Goal: Task Accomplishment & Management: Complete application form

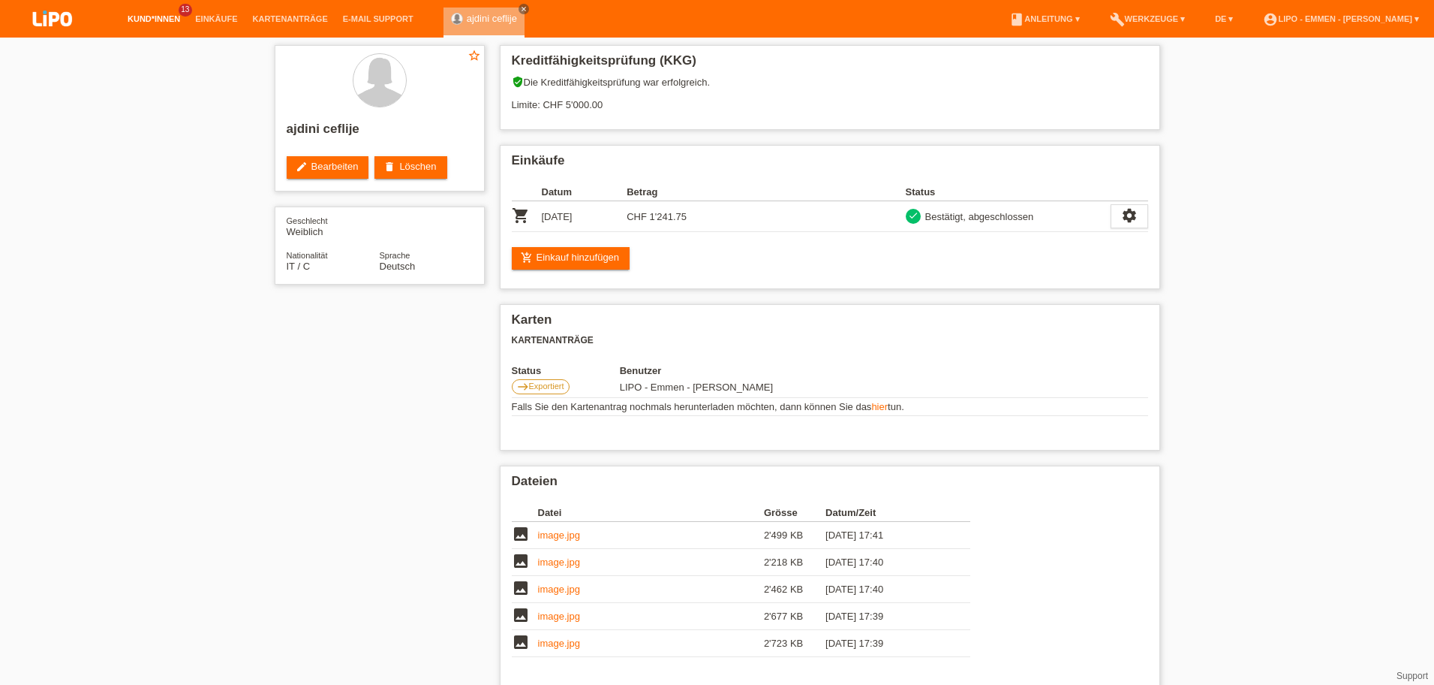
click at [161, 20] on link "Kund*innen" at bounding box center [154, 18] width 68 height 9
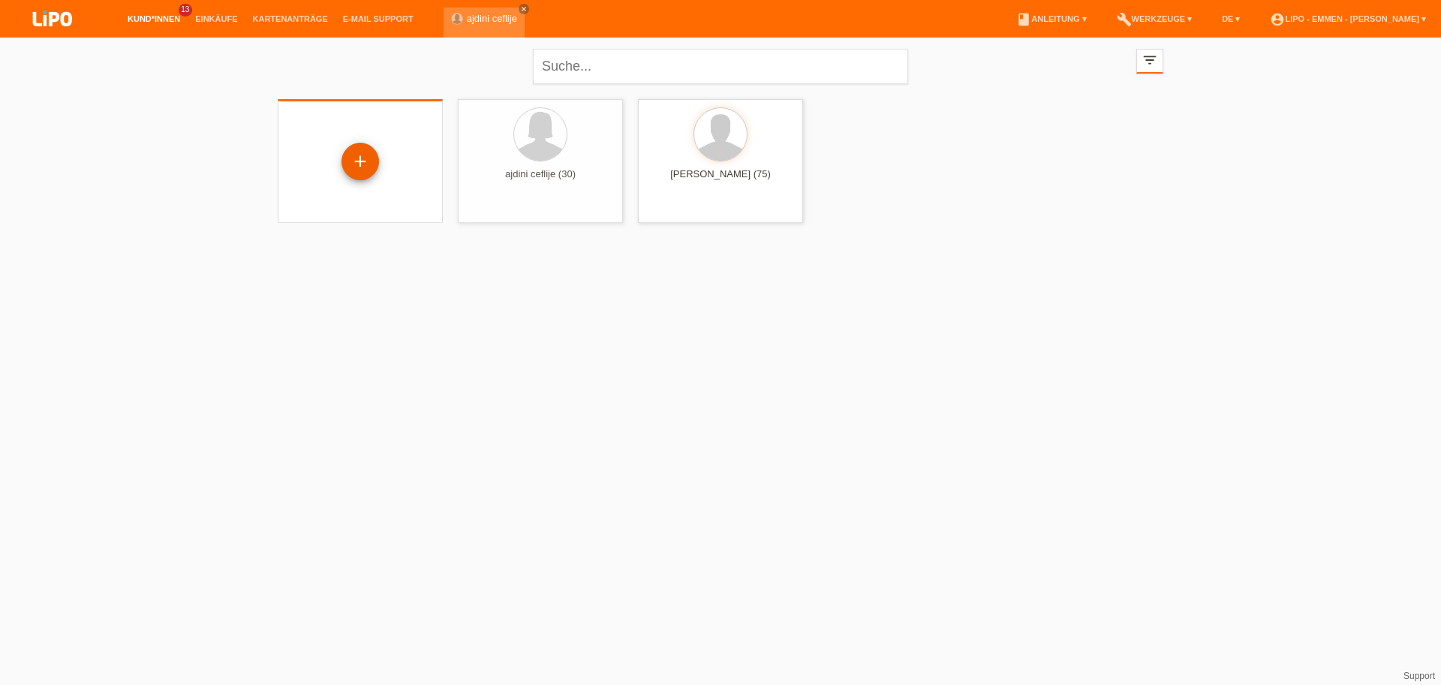
click at [356, 157] on div "+" at bounding box center [360, 162] width 36 height 26
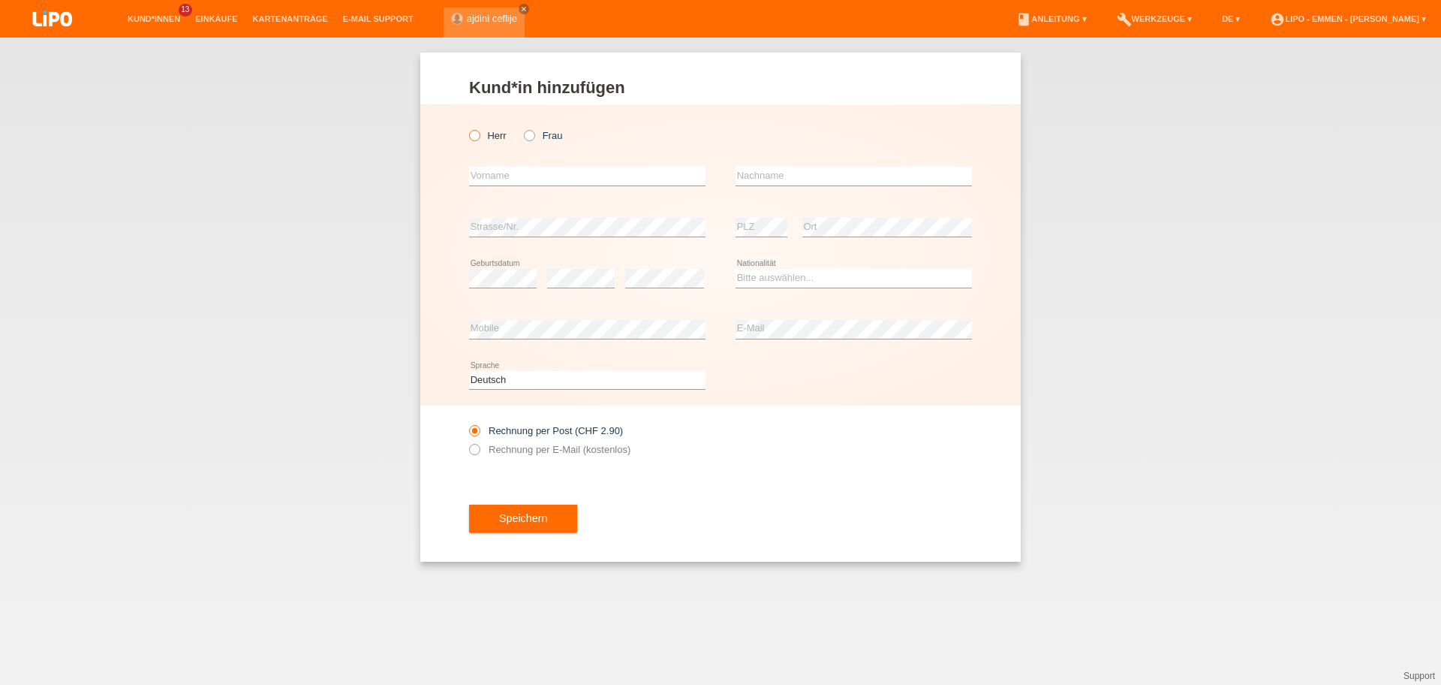
click at [467, 128] on icon at bounding box center [467, 128] width 0 height 0
click at [479, 134] on input "Herr" at bounding box center [474, 135] width 10 height 10
radio input "true"
click at [508, 172] on input "text" at bounding box center [587, 176] width 236 height 19
type input "dilaxshan"
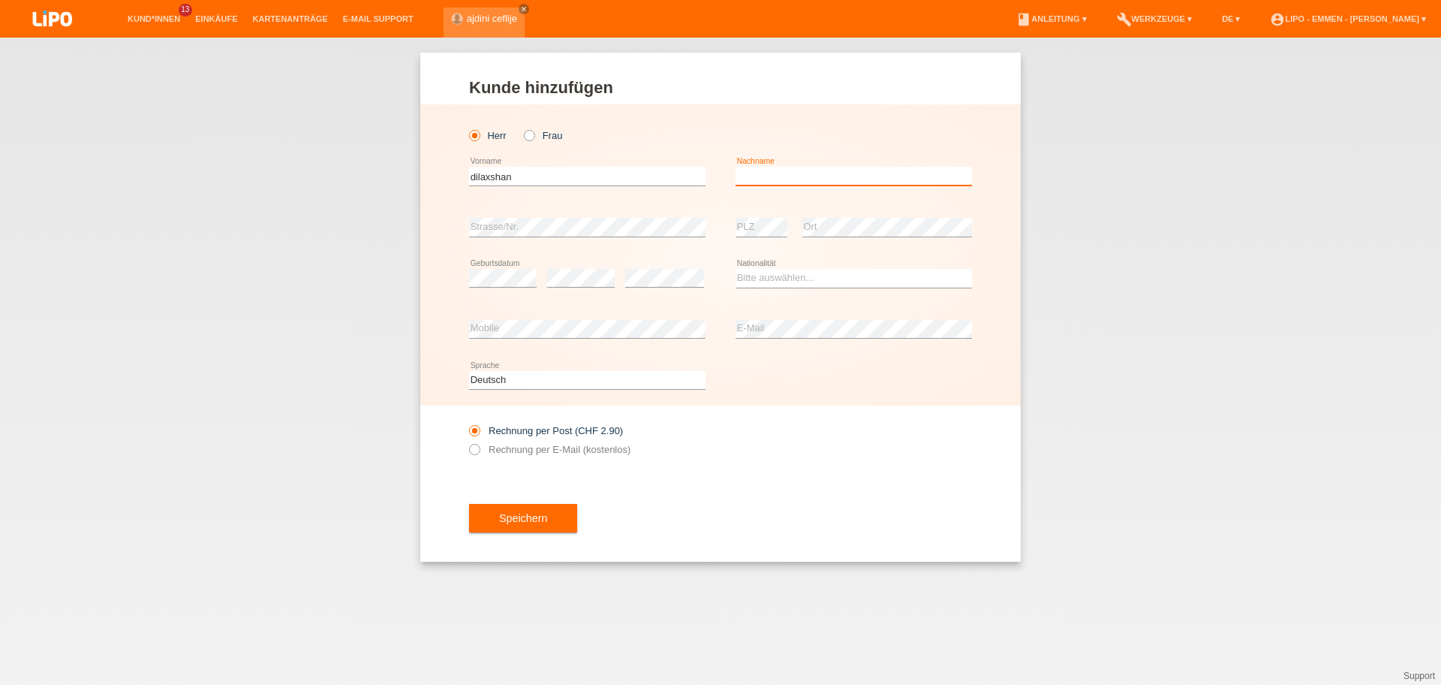
click at [772, 173] on input "text" at bounding box center [854, 176] width 236 height 19
type input "eswaran"
click at [464, 275] on div "Herr Frau dilaxshan error Vorname" at bounding box center [720, 254] width 601 height 301
click at [819, 285] on select "Bitte auswählen... Schweiz Deutschland Liechtenstein Österreich ------------ Af…" at bounding box center [854, 278] width 236 height 18
select select "CH"
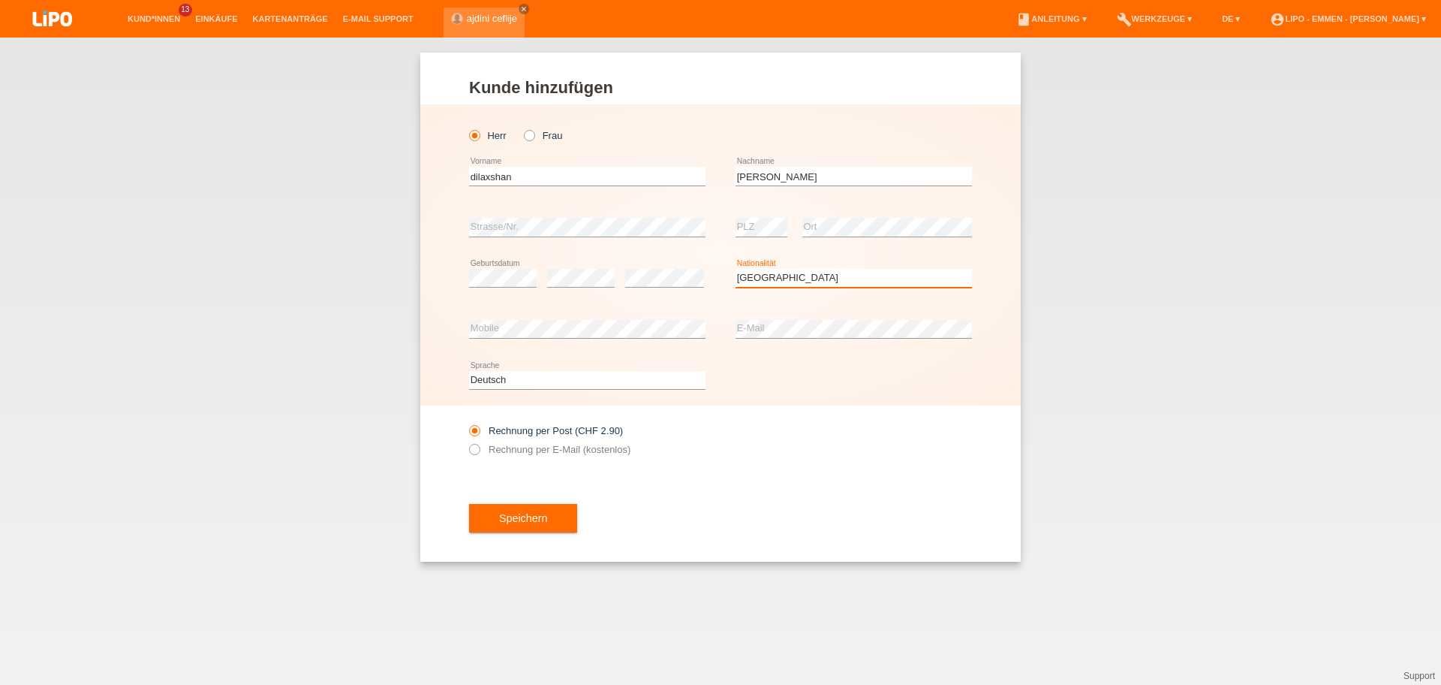
click at [0, 0] on option "Schweiz" at bounding box center [0, 0] width 0 height 0
click at [555, 342] on div "error Mobile" at bounding box center [587, 329] width 236 height 51
click at [523, 445] on label "Rechnung per E-Mail (kostenlos)" at bounding box center [549, 449] width 161 height 11
click at [479, 445] on input "Rechnung per E-Mail (kostenlos)" at bounding box center [474, 453] width 10 height 19
radio input "true"
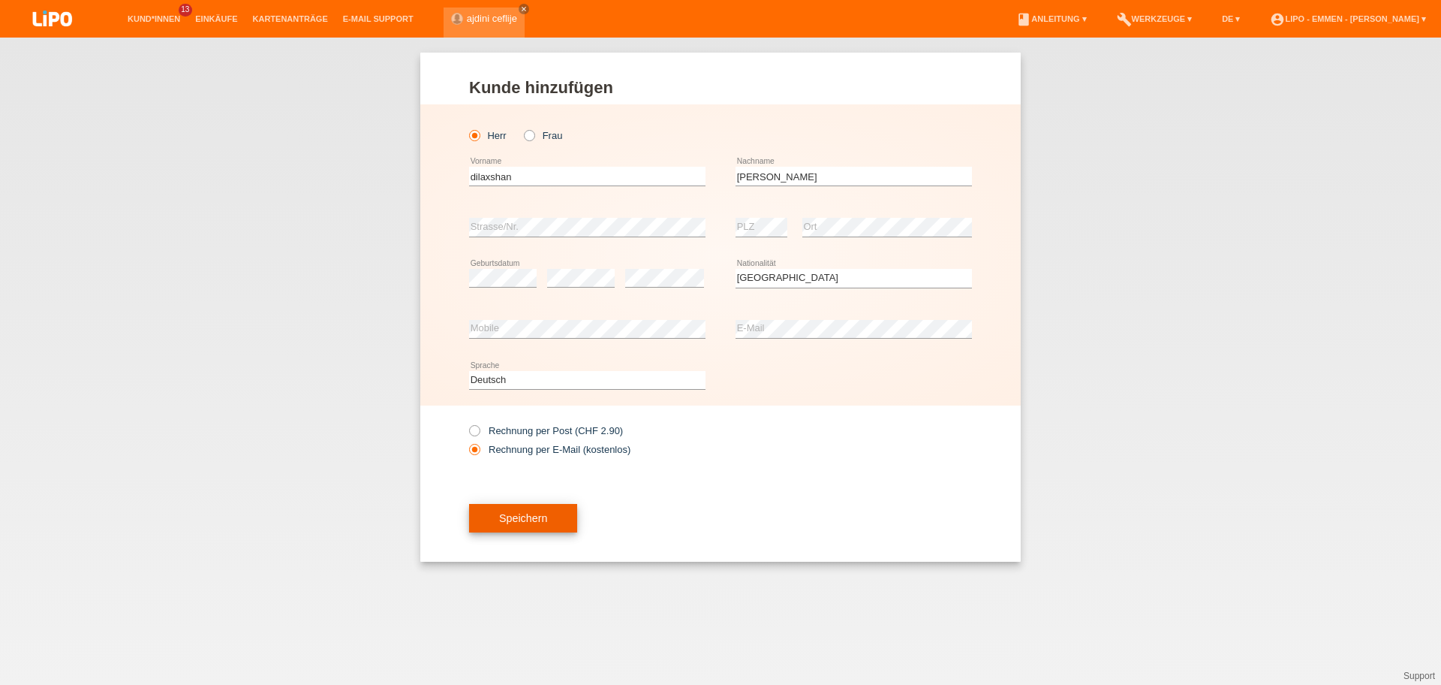
click at [495, 508] on button "Speichern" at bounding box center [523, 518] width 108 height 29
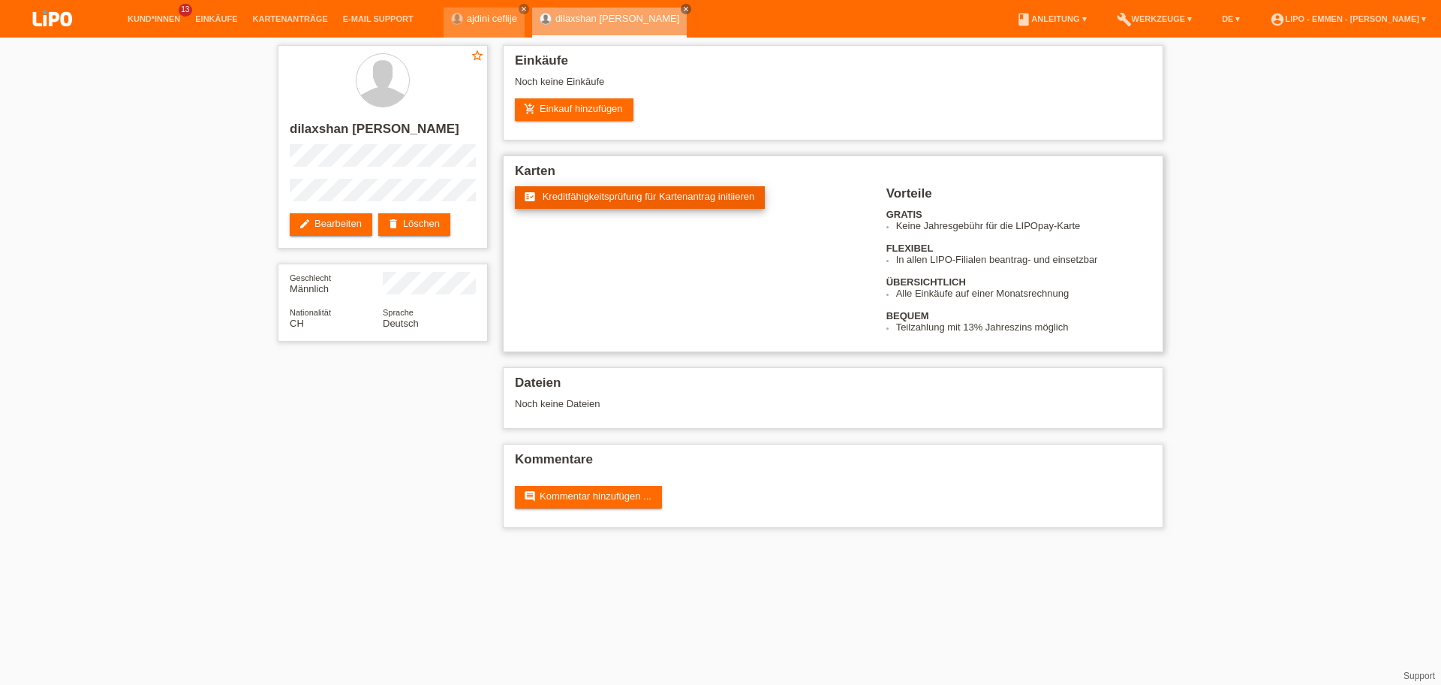
click at [596, 188] on link "fact_check Kreditfähigkeitsprüfung für Kartenantrag initiieren" at bounding box center [640, 197] width 250 height 23
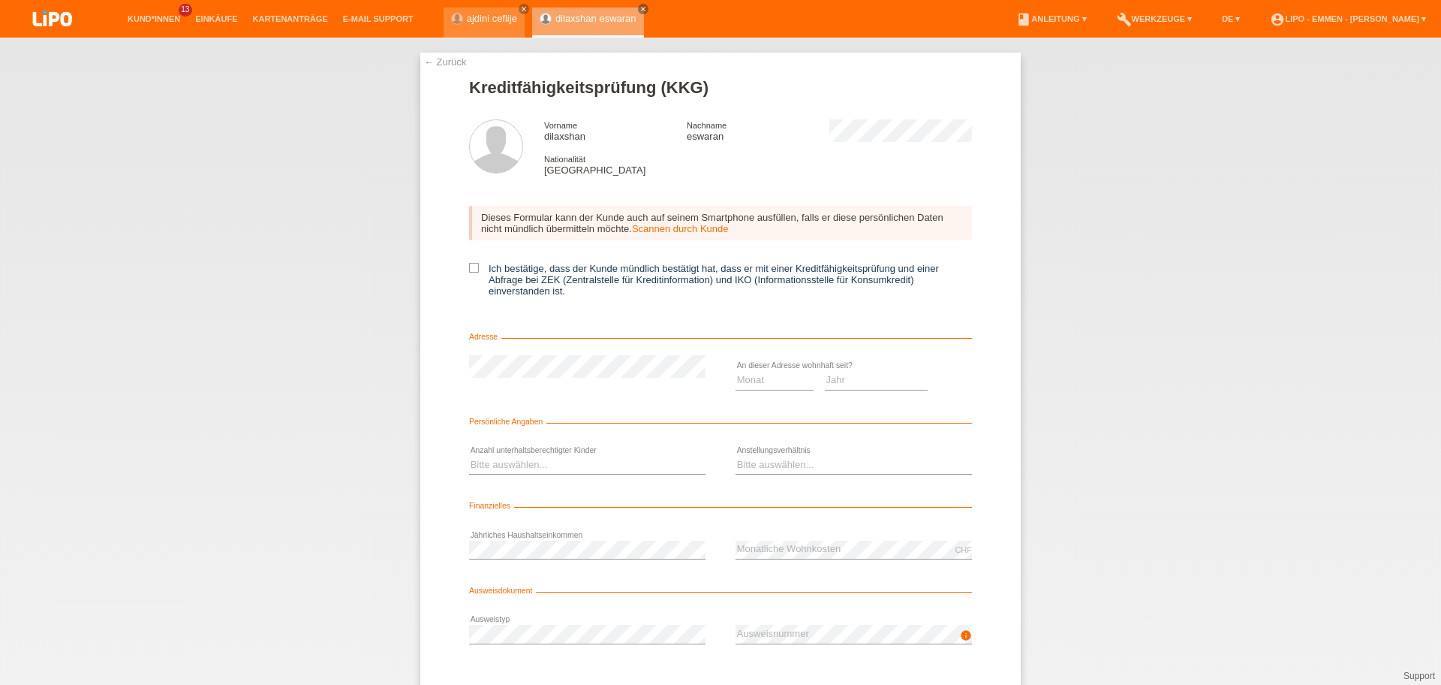
click at [462, 274] on div "← Zurück Kreditfähigkeitsprüfung (KKG) Vorname dilaxshan Nachname eswaran Natio…" at bounding box center [720, 400] width 601 height 694
click at [471, 271] on icon at bounding box center [474, 268] width 10 height 10
click at [471, 271] on input "Ich bestätige, dass der Kunde mündlich bestätigt hat, dass er mit einer Kreditf…" at bounding box center [474, 268] width 10 height 10
checkbox input "true"
click at [786, 389] on select "Monat 01 02 03 04 05 06 07 08 09 10" at bounding box center [775, 380] width 78 height 18
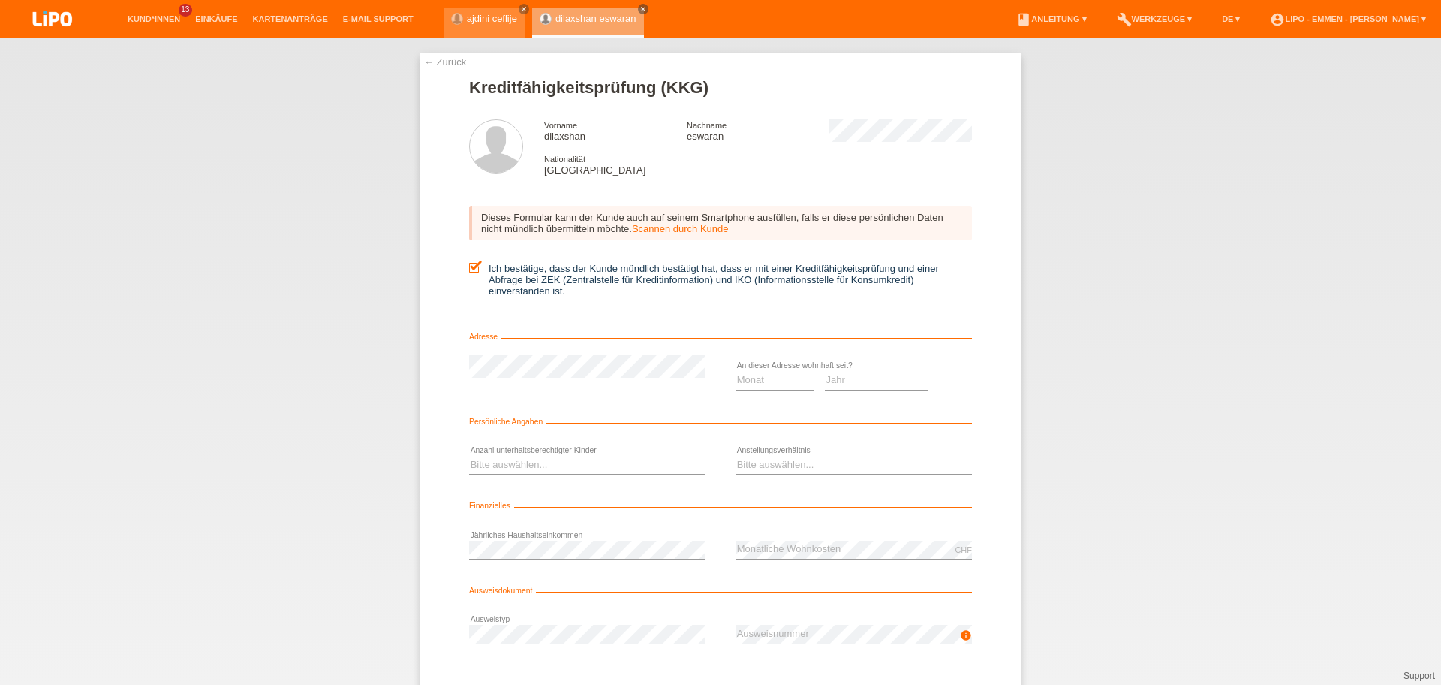
click at [449, 62] on link "← Zurück" at bounding box center [445, 61] width 42 height 11
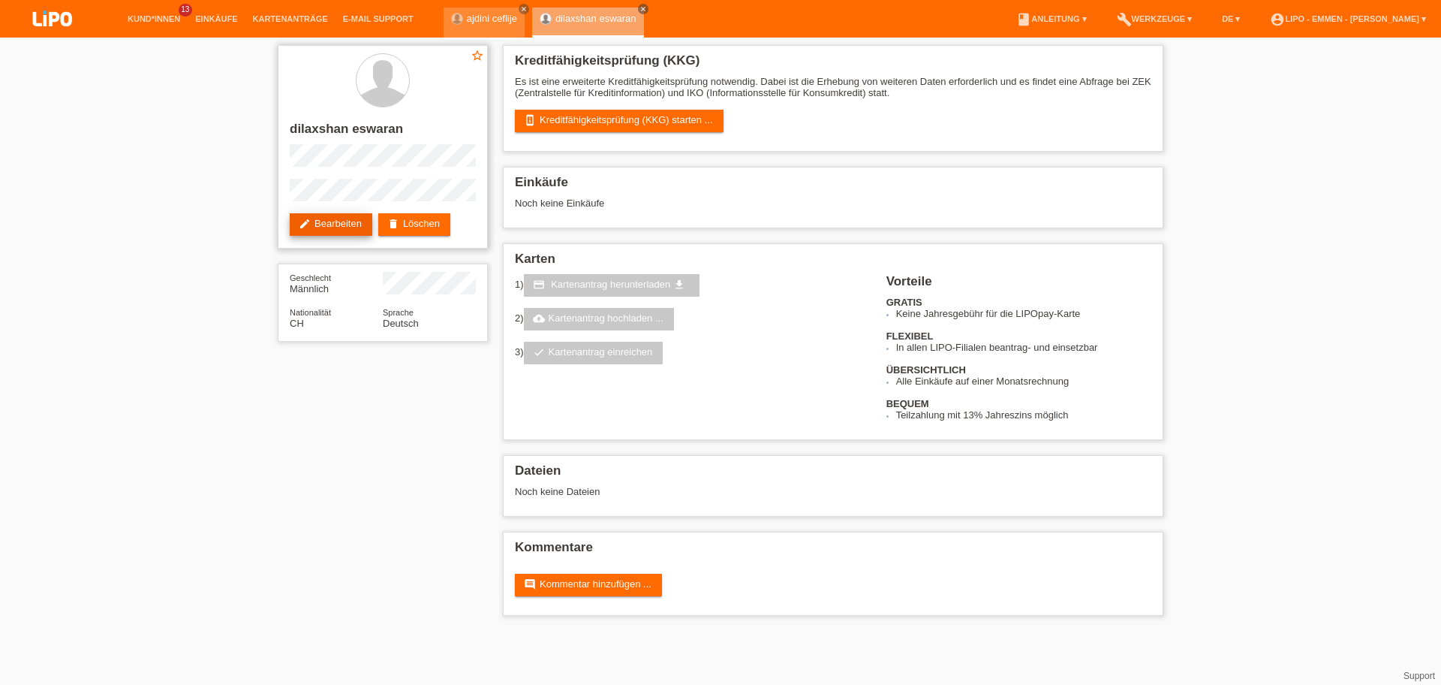
click at [341, 224] on link "edit Bearbeiten" at bounding box center [331, 224] width 83 height 23
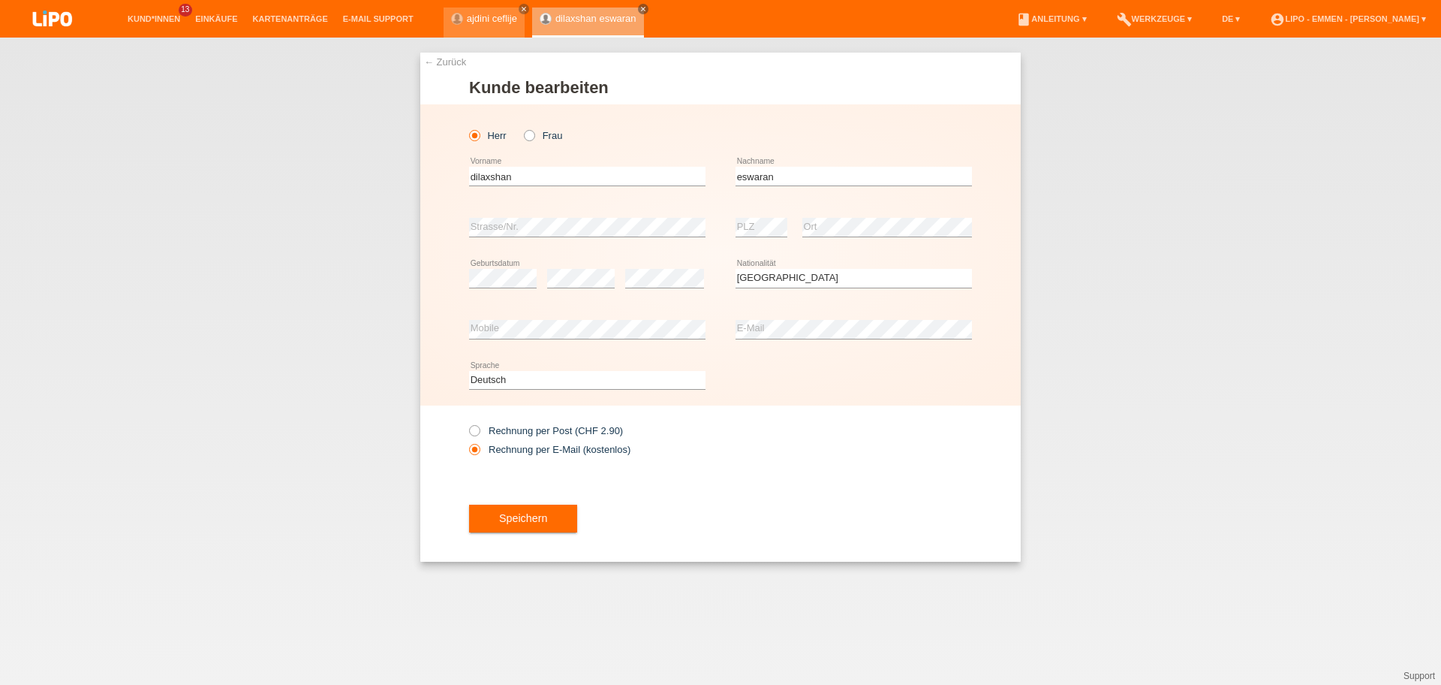
select select "CH"
click at [834, 374] on div "Deutsch Français Italiano English error Sprache" at bounding box center [720, 380] width 503 height 51
click at [911, 409] on div at bounding box center [854, 410] width 236 height 11
click at [519, 522] on button "Speichern" at bounding box center [523, 518] width 108 height 29
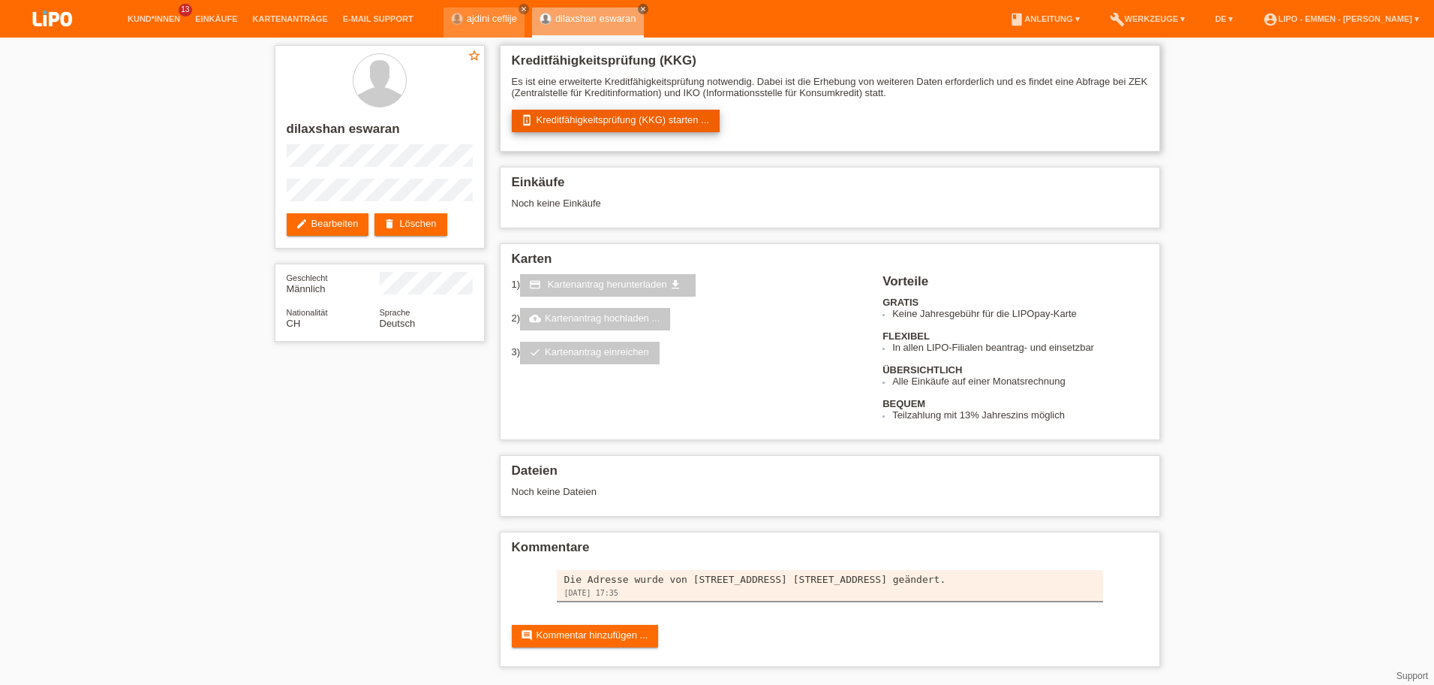
click at [607, 118] on link "perm_device_information Kreditfähigkeitsprüfung (KKG) starten ..." at bounding box center [616, 121] width 209 height 23
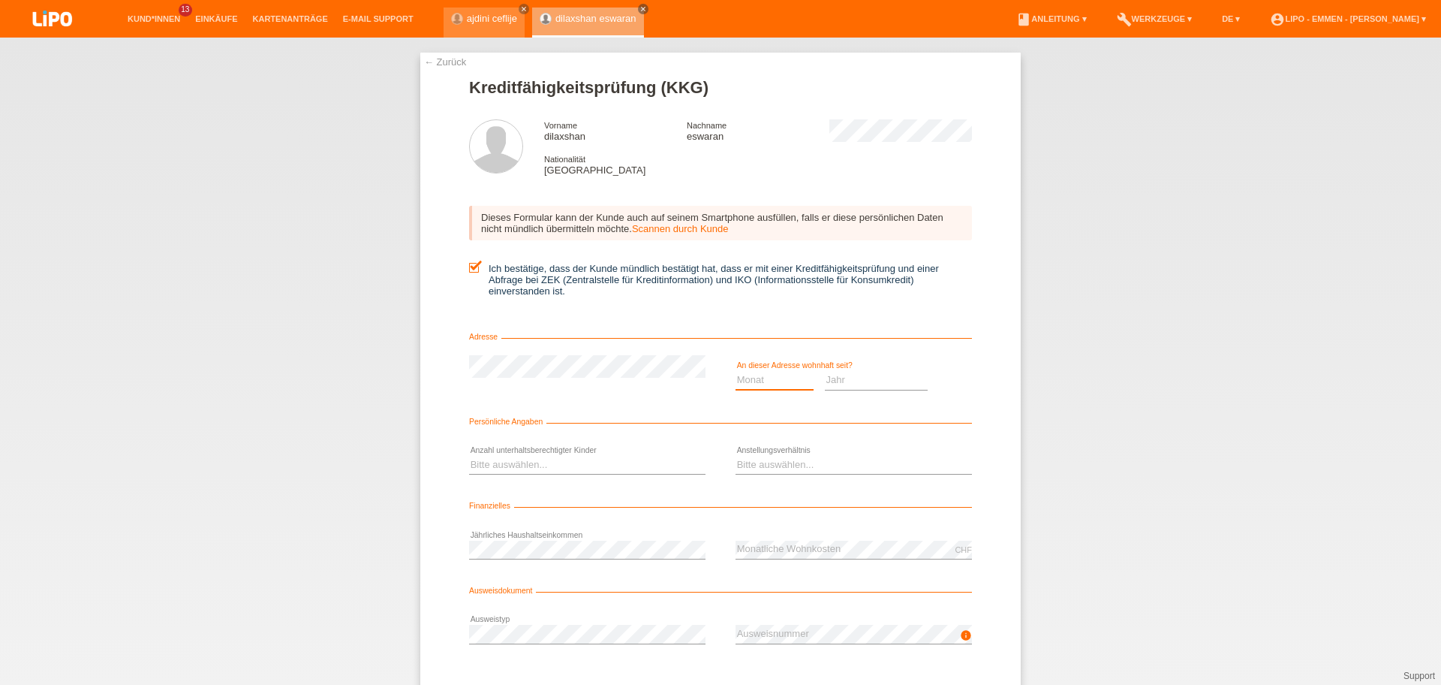
click at [788, 383] on select "Monat 01 02 03 04 05 06 07 08 09 10" at bounding box center [775, 380] width 78 height 18
click at [869, 384] on select "Jahr 2025 2024 2023 2022 2021 2020 2019 2018 2017 2016 2015 2014 2013 2012 2011…" at bounding box center [877, 380] width 104 height 18
click at [760, 375] on select "Monat 01 02 03 04 05 06 07 08 09 10" at bounding box center [775, 380] width 78 height 18
click at [758, 377] on select "Monat 01 02 03 04 05 06 07 08 09 10" at bounding box center [775, 380] width 78 height 18
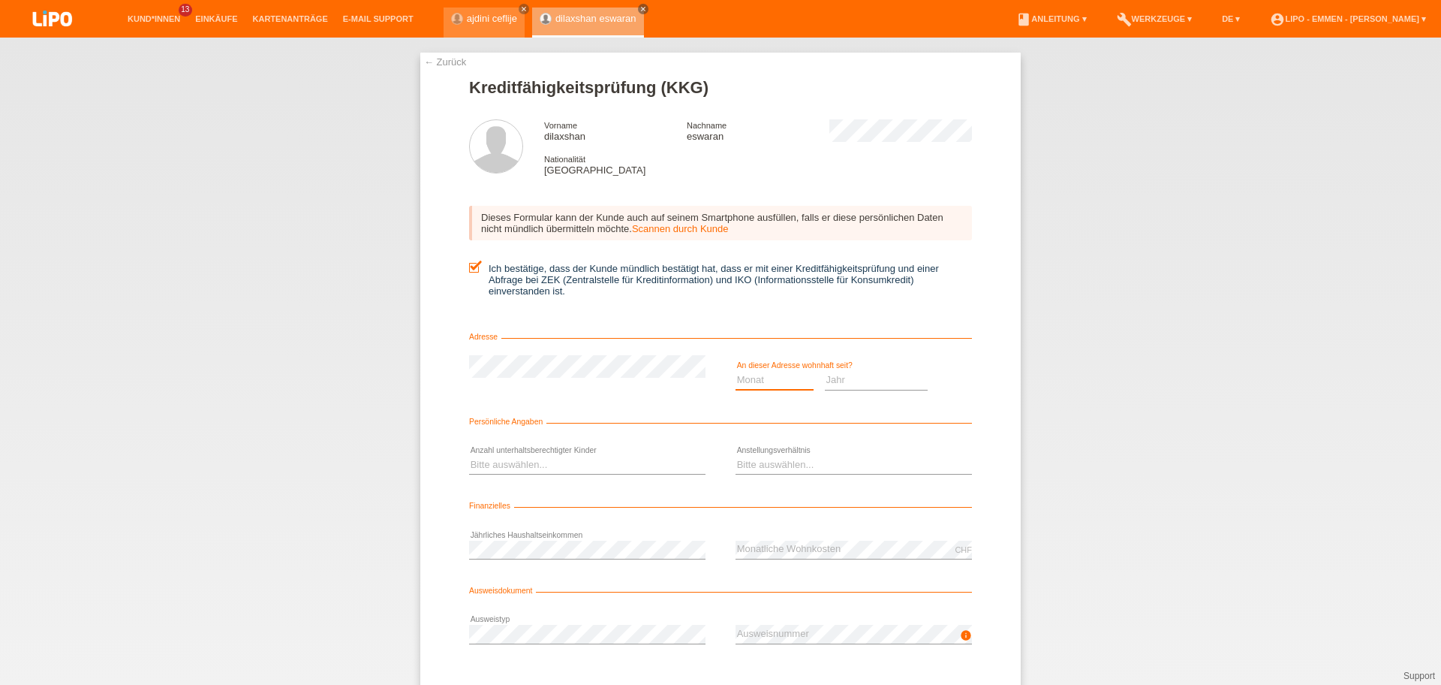
select select "08"
click at [0, 0] on option "08" at bounding box center [0, 0] width 0 height 0
click at [867, 374] on select "Jahr 2025 2024 2023 2022 2021 2020 2019 2018 2017 2016 2015 2014 2013 2012 2011…" at bounding box center [877, 380] width 104 height 18
select select "2009"
click at [0, 0] on option "2009" at bounding box center [0, 0] width 0 height 0
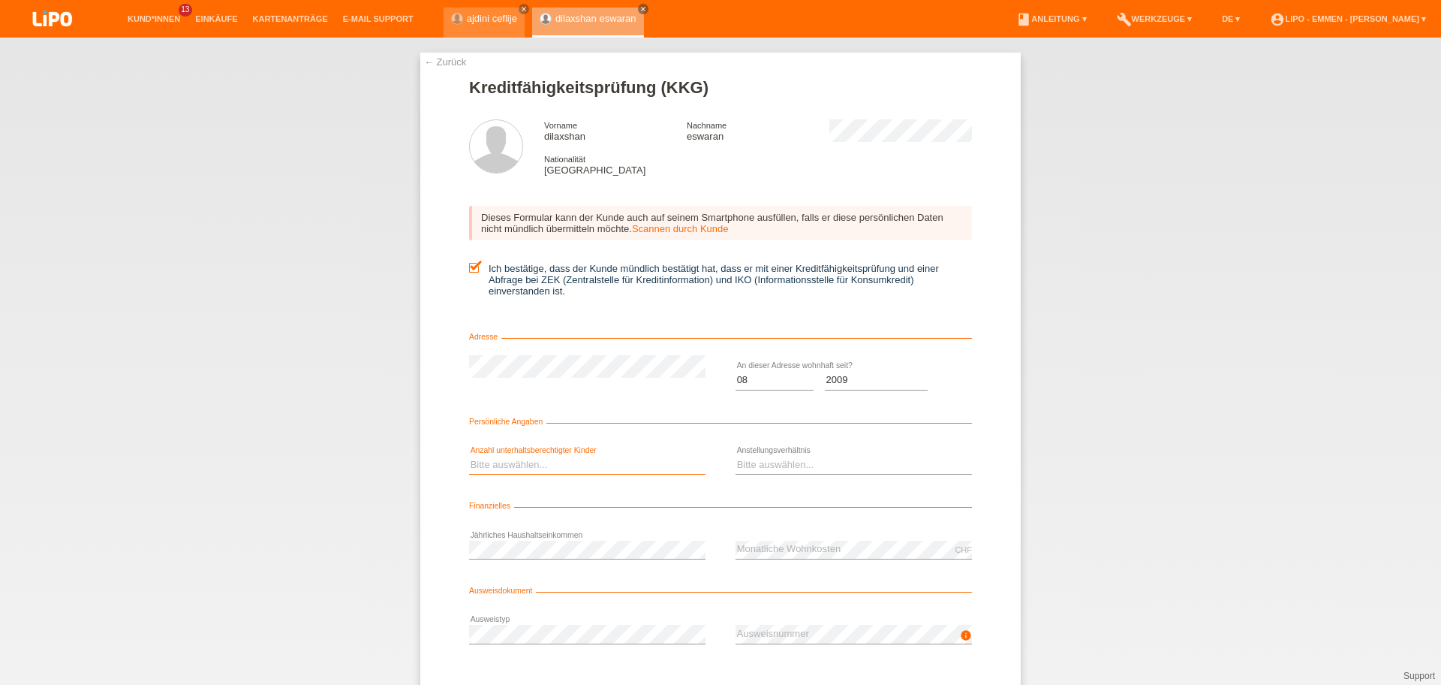
click at [592, 462] on select "Bitte auswählen... 0 1 2 3 4 5 6 7 8 9" at bounding box center [587, 465] width 236 height 18
select select "1"
click at [0, 0] on option "1" at bounding box center [0, 0] width 0 height 0
click at [750, 473] on select "Bitte auswählen... Unbefristet Befristet Lehrling/Student Pensioniert Nicht arb…" at bounding box center [854, 465] width 236 height 18
select select "UNLIMITED"
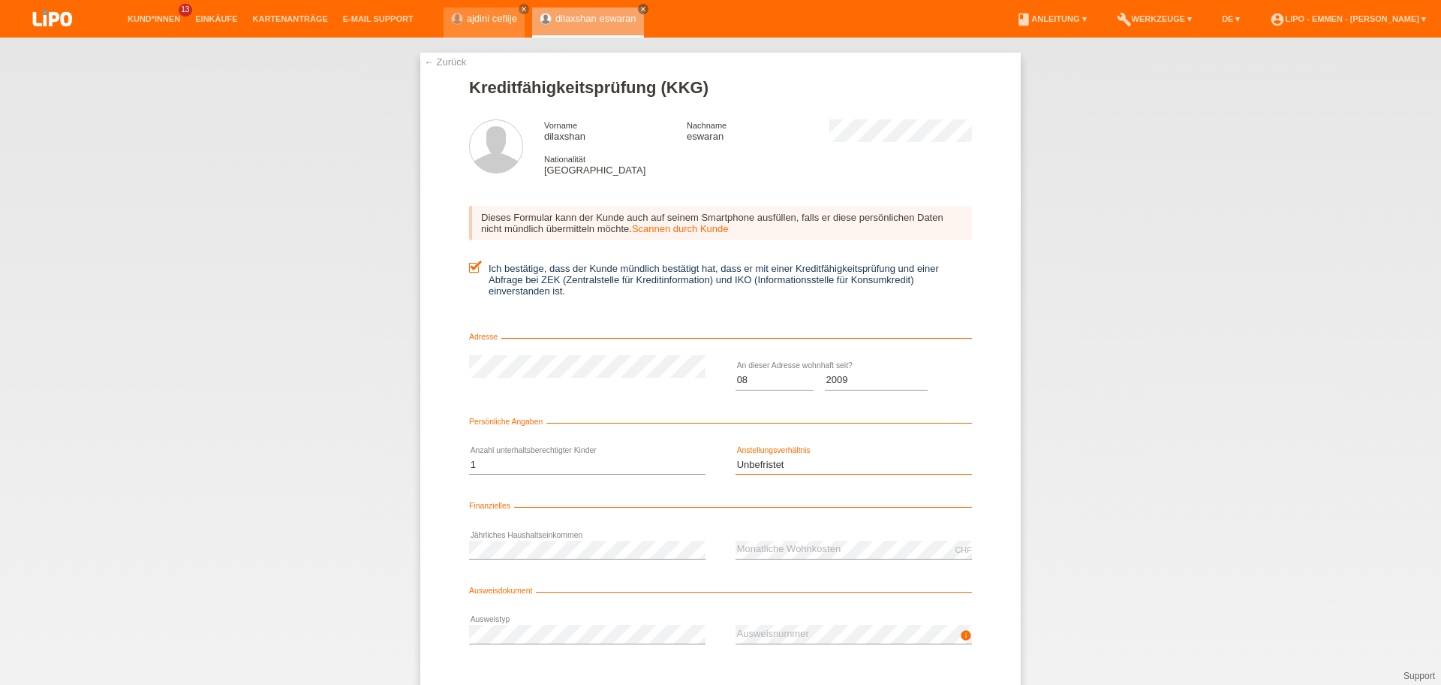
click at [0, 0] on option "Unbefristet" at bounding box center [0, 0] width 0 height 0
click at [801, 539] on div "CHF error Monatliche Wohnkosten" at bounding box center [854, 549] width 236 height 51
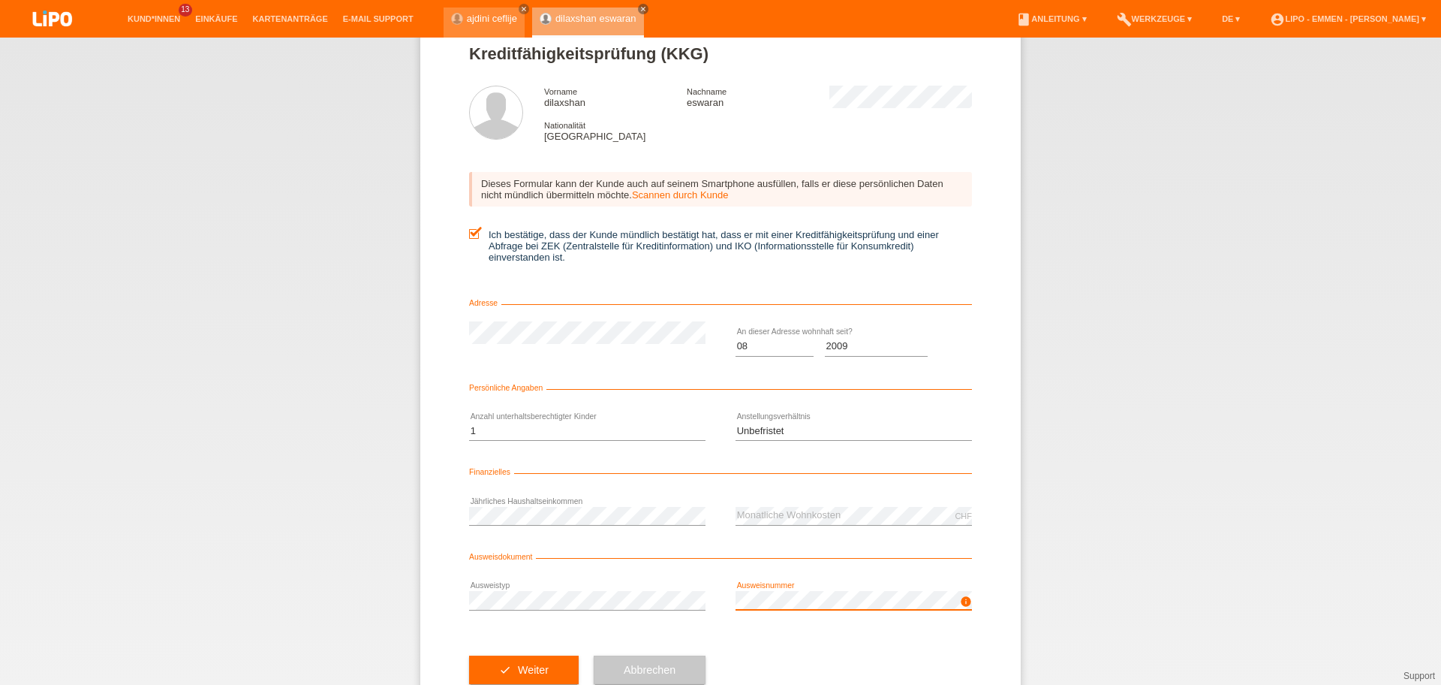
scroll to position [68, 0]
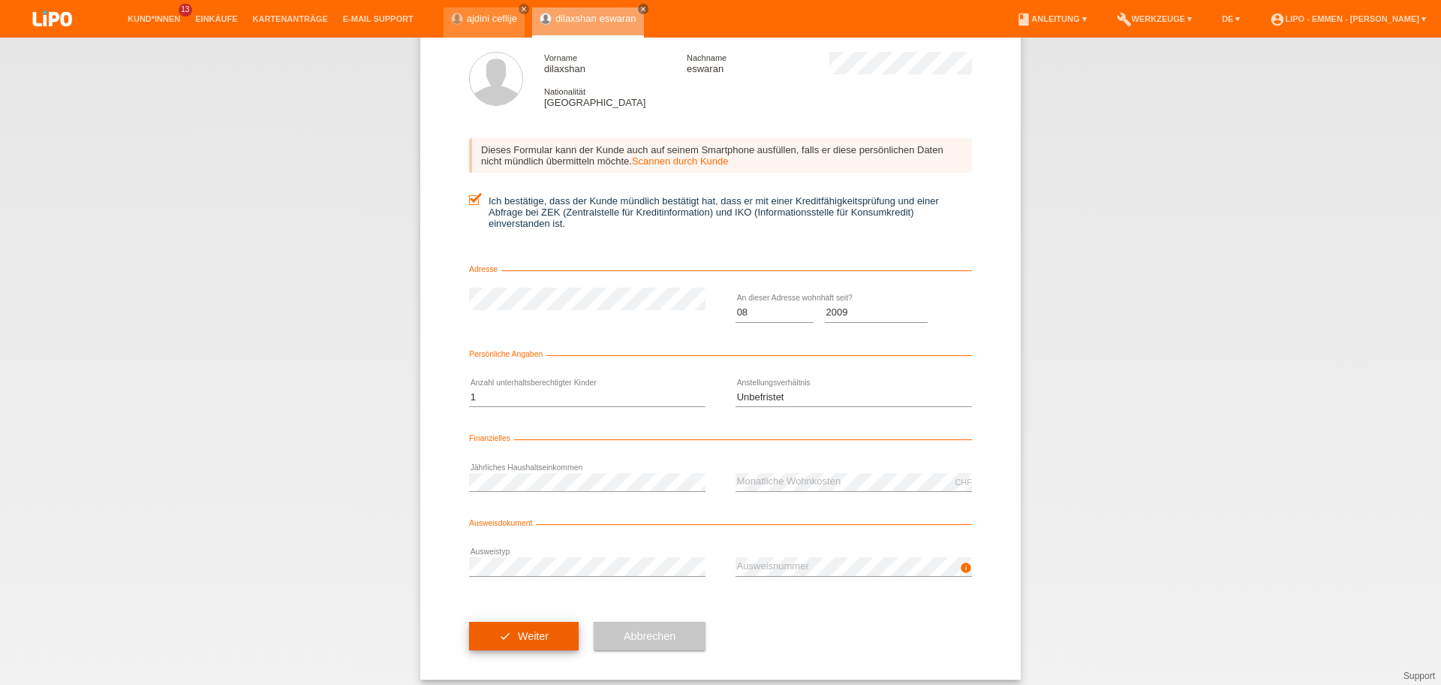
click at [517, 640] on button "check Weiter" at bounding box center [524, 636] width 110 height 29
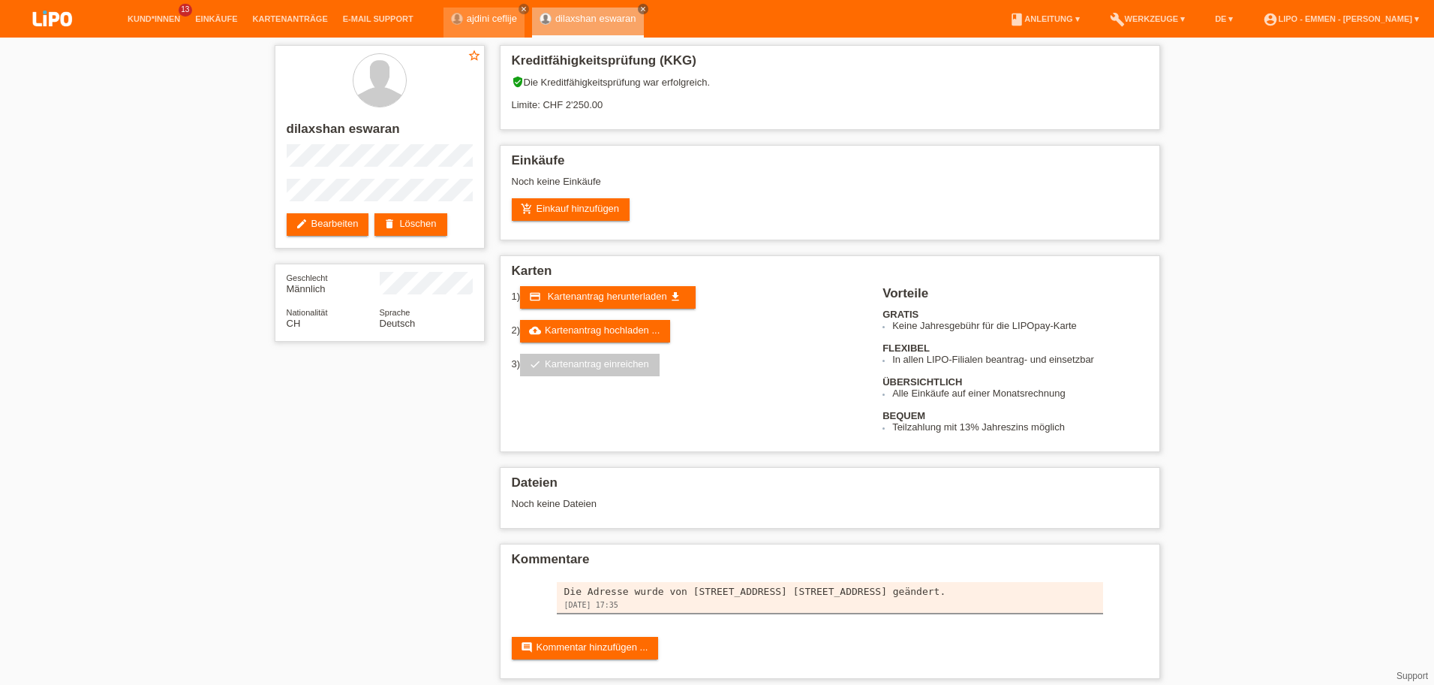
click at [239, 619] on div "star_border dilaxshan eswaran edit Bearbeiten delete Löschen Geschlecht Männlic…" at bounding box center [717, 366] width 1434 height 656
click at [598, 209] on link "add_shopping_cart Einkauf hinzufügen" at bounding box center [571, 209] width 119 height 23
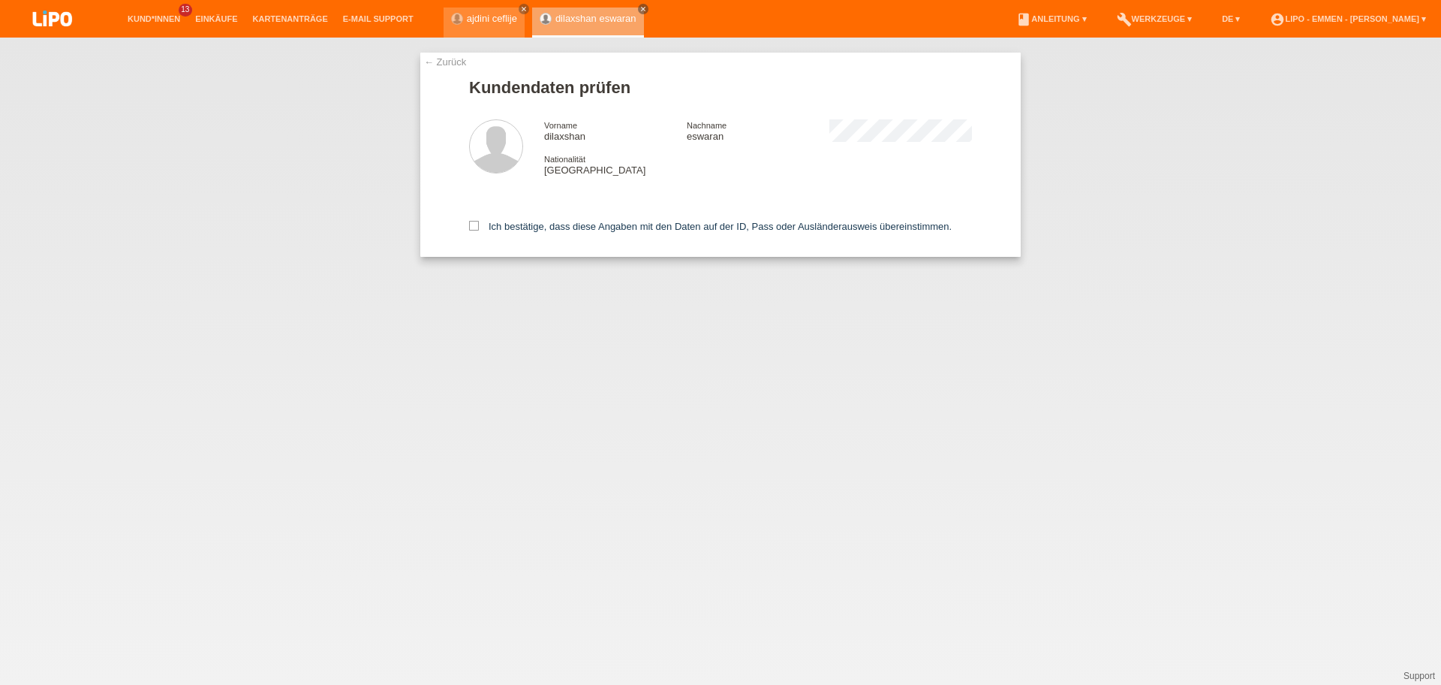
click at [405, 660] on div "← Zurück Kundendaten prüfen Vorname dilaxshan Nachname eswaran Nationalität [GE…" at bounding box center [720, 361] width 1441 height 647
click at [478, 224] on icon at bounding box center [474, 226] width 10 height 10
click at [478, 224] on input "Ich bestätige, dass diese Angaben mit den Daten auf der ID, Pass oder Ausländer…" at bounding box center [474, 226] width 10 height 10
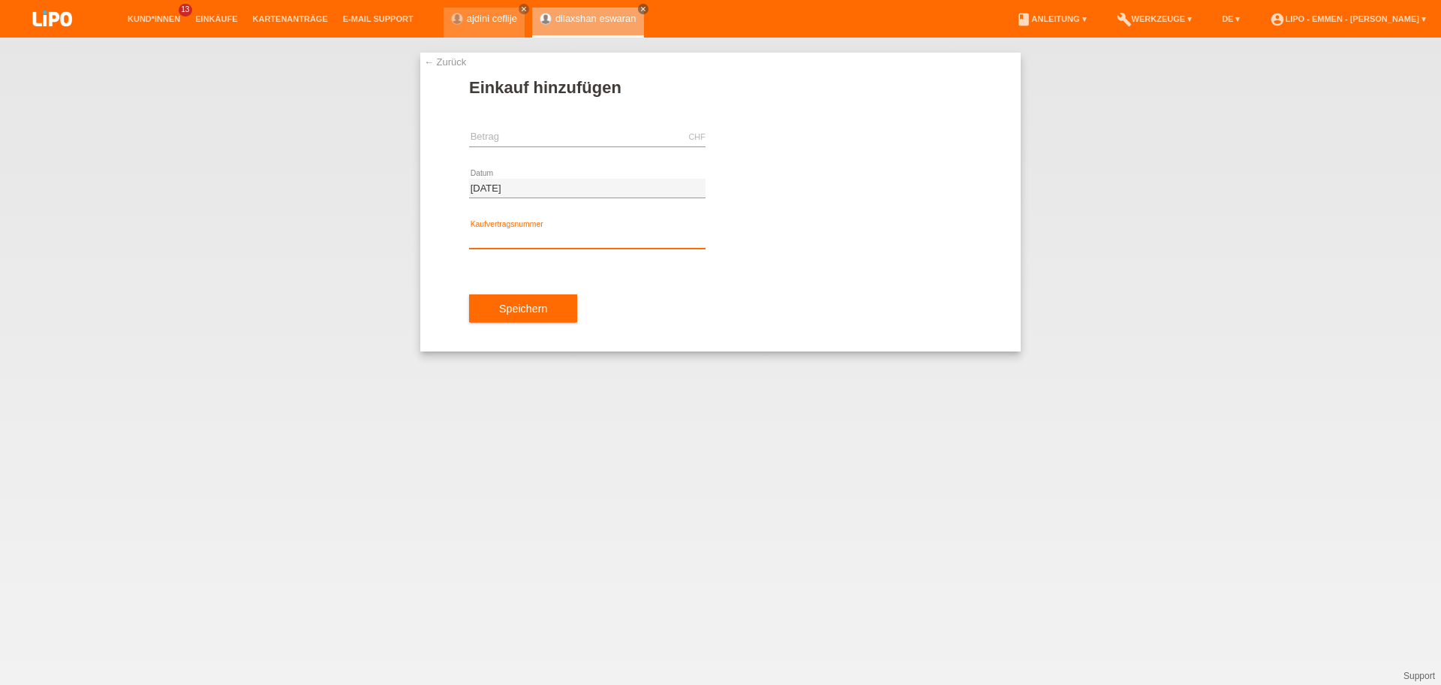
click at [497, 242] on input "text" at bounding box center [587, 239] width 236 height 19
paste input "XF0JWE"
type input "XF0JWE"
click at [469, 136] on input "text" at bounding box center [587, 137] width 236 height 19
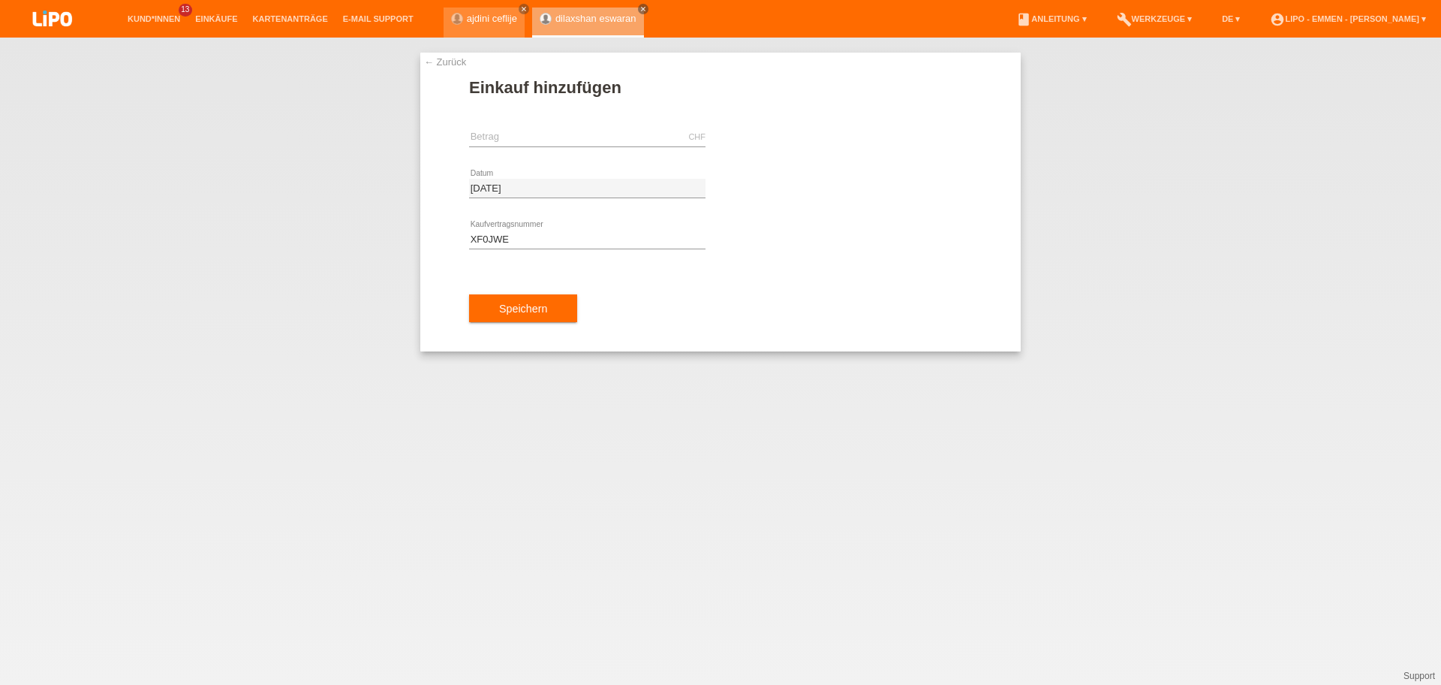
click at [447, 619] on div "← Zurück Einkauf hinzufügen CHF error Betrag [DATE] error" at bounding box center [720, 361] width 1441 height 647
click at [515, 129] on input "text" at bounding box center [587, 137] width 236 height 19
type input "1499.00"
click at [531, 615] on div "← Zurück Einkauf hinzufügen 1499.00 CHF error Betrag [DATE]" at bounding box center [720, 361] width 1441 height 647
click at [509, 318] on button "Speichern" at bounding box center [523, 308] width 108 height 29
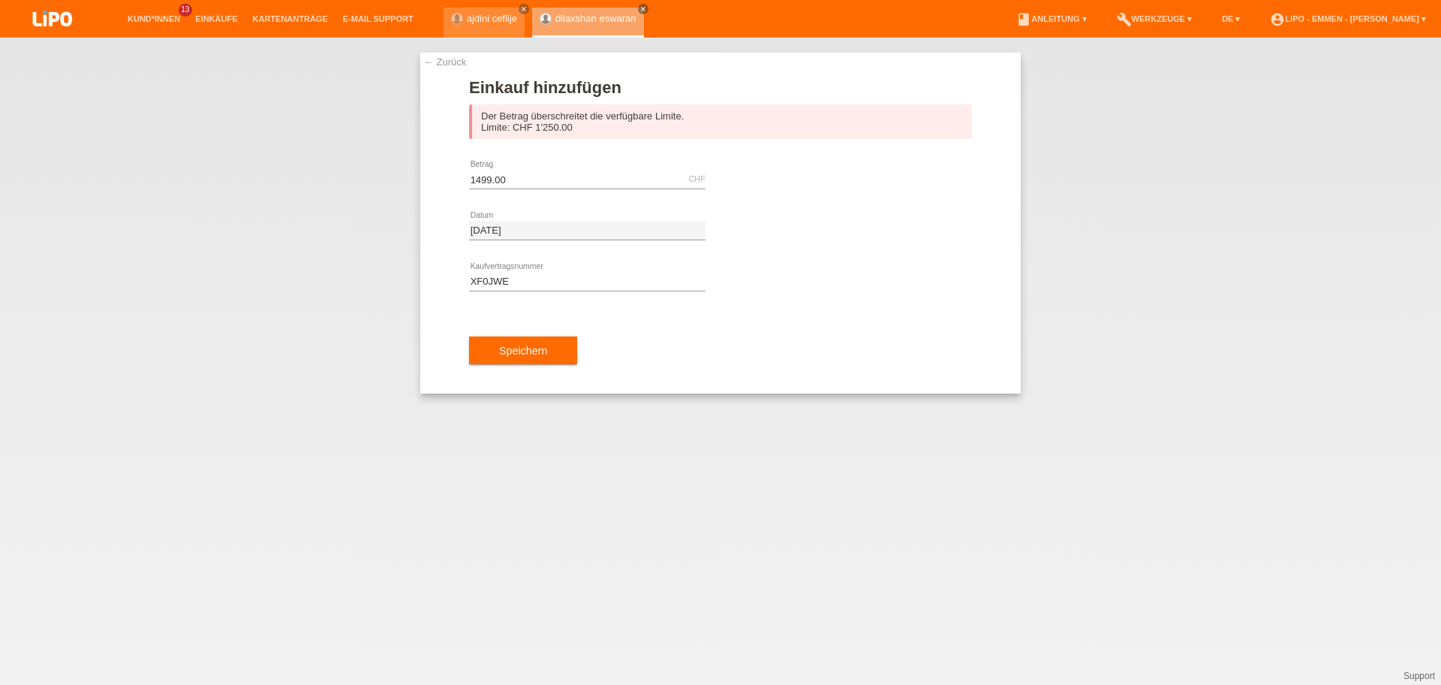
click at [447, 645] on div "← Zurück Einkauf hinzufügen Der Betrag überschreitet die verfügbare Limite. Lim…" at bounding box center [720, 361] width 1441 height 647
drag, startPoint x: 531, startPoint y: 178, endPoint x: 392, endPoint y: 167, distance: 139.3
click at [469, 170] on input "1499.00" at bounding box center [587, 179] width 236 height 19
type input "1499.25"
click at [566, 348] on button "Speichern" at bounding box center [523, 350] width 108 height 29
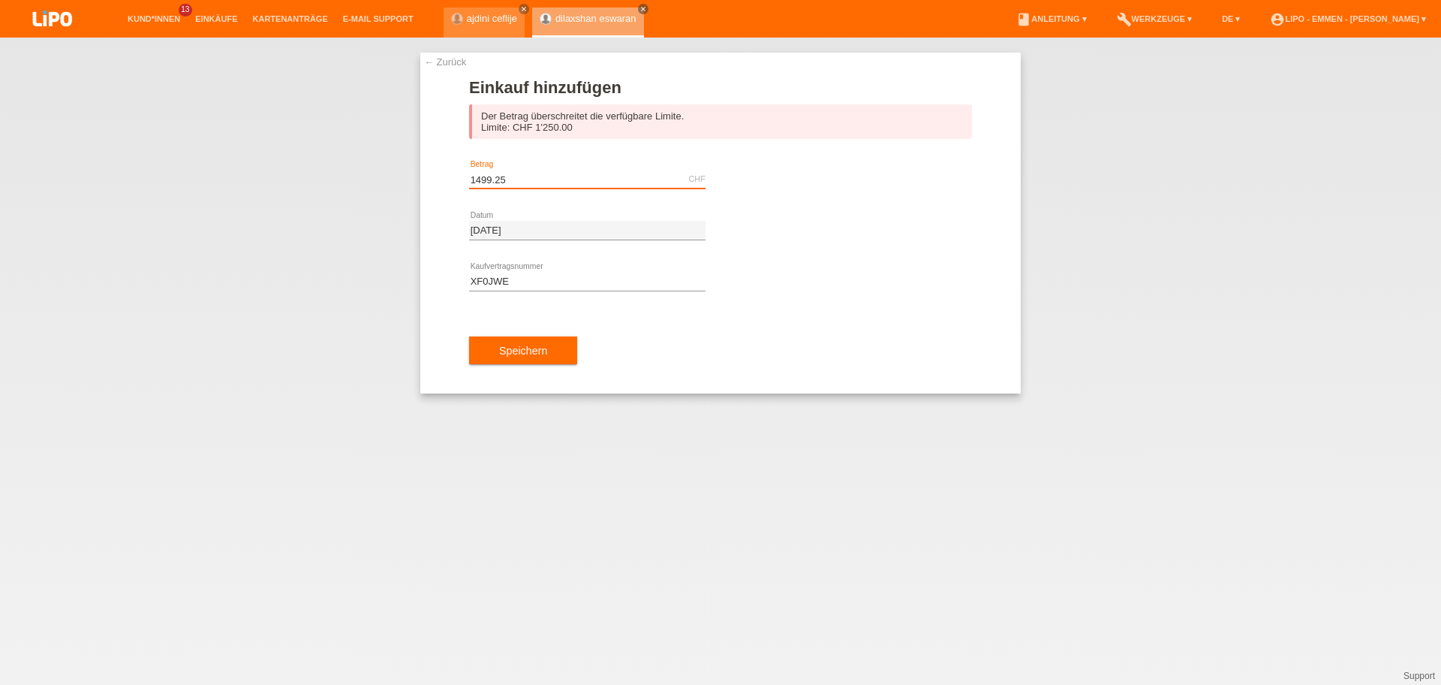
drag, startPoint x: 540, startPoint y: 182, endPoint x: 424, endPoint y: 182, distance: 115.6
click at [469, 182] on input "1499.25" at bounding box center [587, 179] width 236 height 19
type input "1250.00"
click at [561, 351] on button "Speichern" at bounding box center [523, 350] width 108 height 29
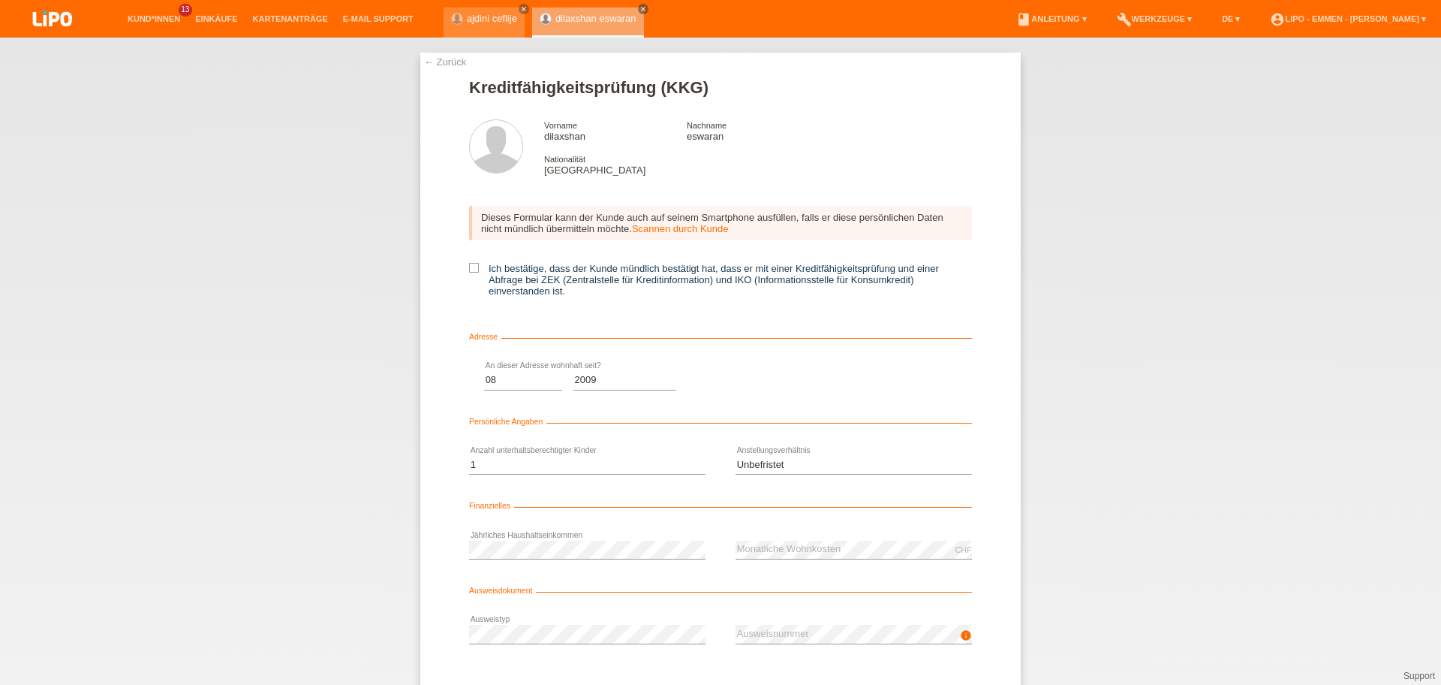
select select "08"
select select "2009"
select select "1"
select select "UNLIMITED"
click at [474, 270] on icon at bounding box center [474, 268] width 10 height 10
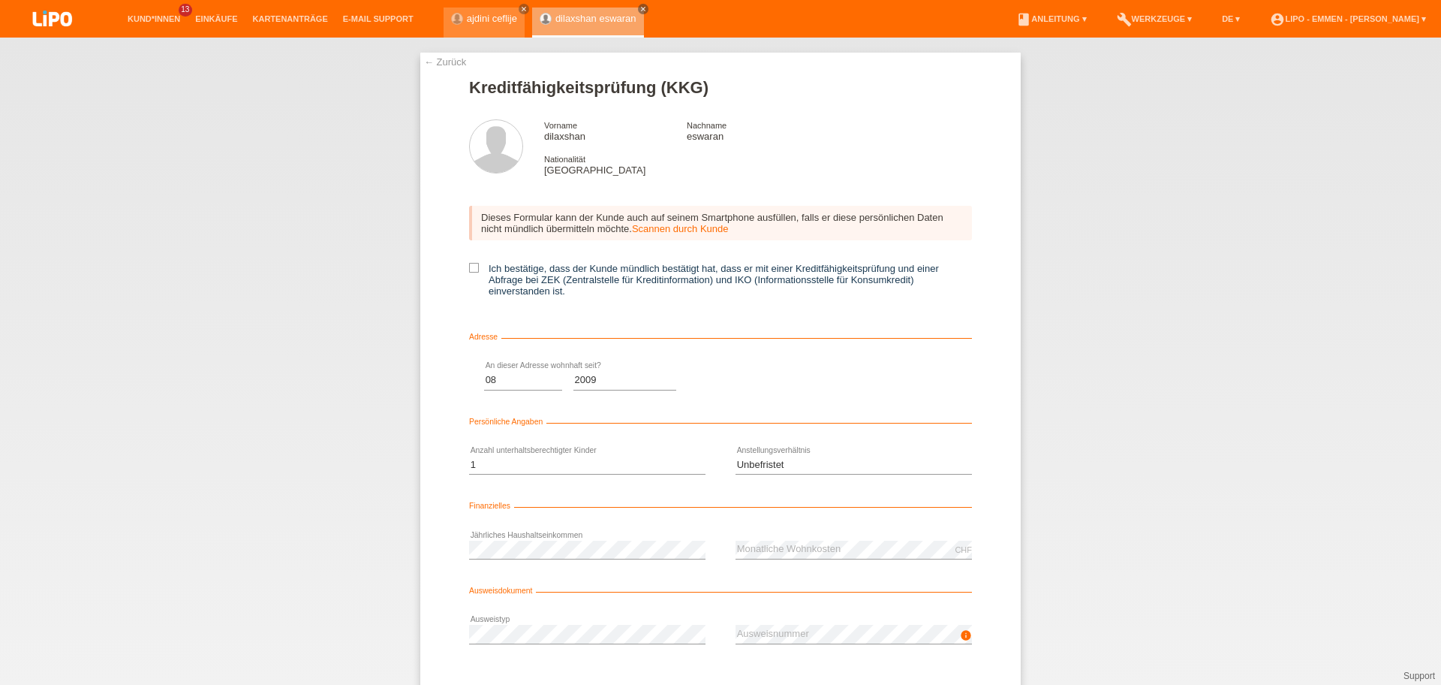
click at [474, 270] on input "Ich bestätige, dass der Kunde mündlich bestätigt hat, dass er mit einer Kreditf…" at bounding box center [474, 268] width 10 height 10
checkbox input "true"
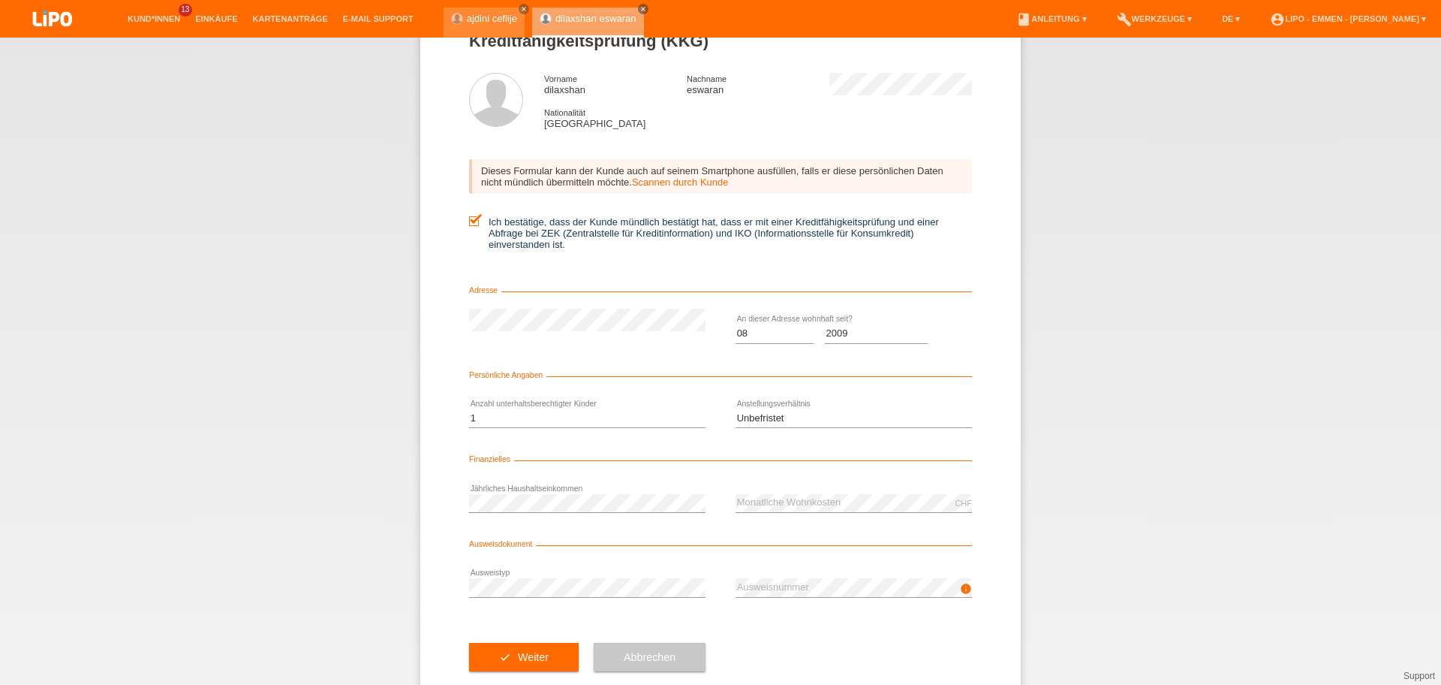
scroll to position [80, 0]
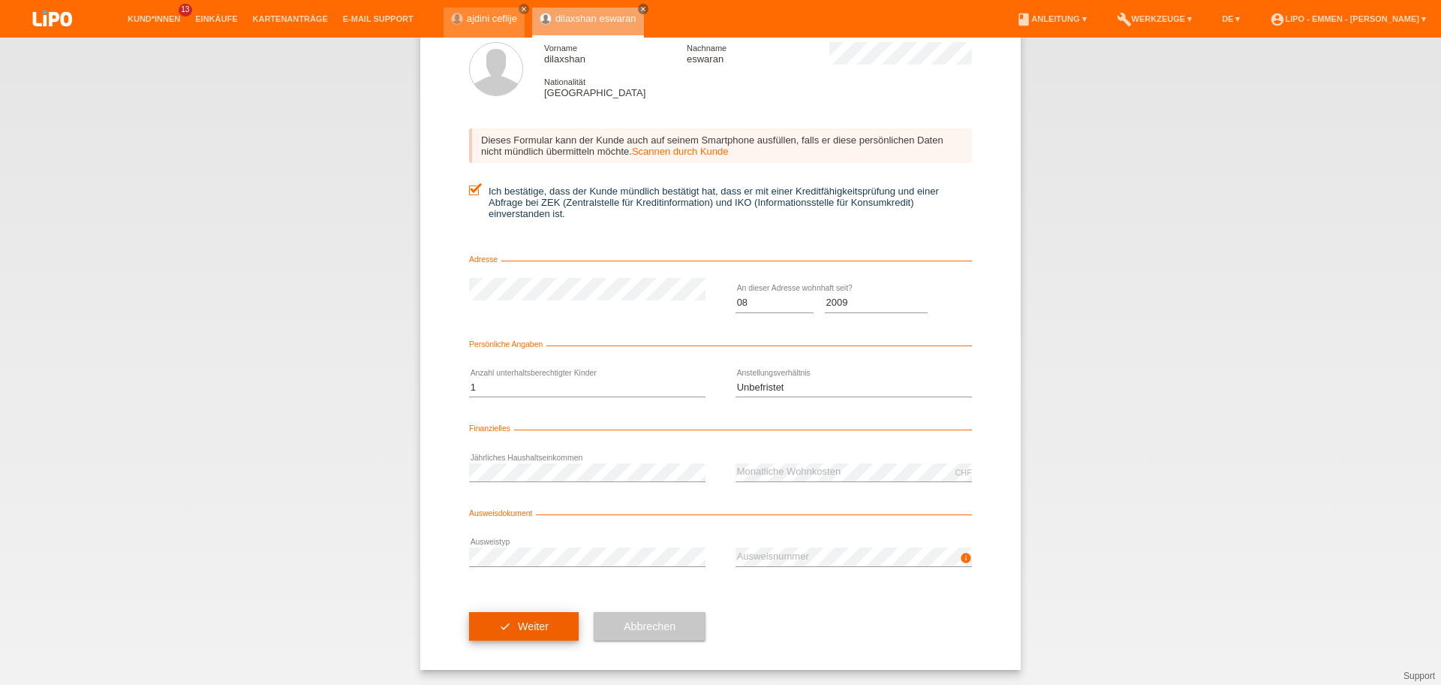
click at [546, 618] on button "check Weiter" at bounding box center [524, 626] width 110 height 29
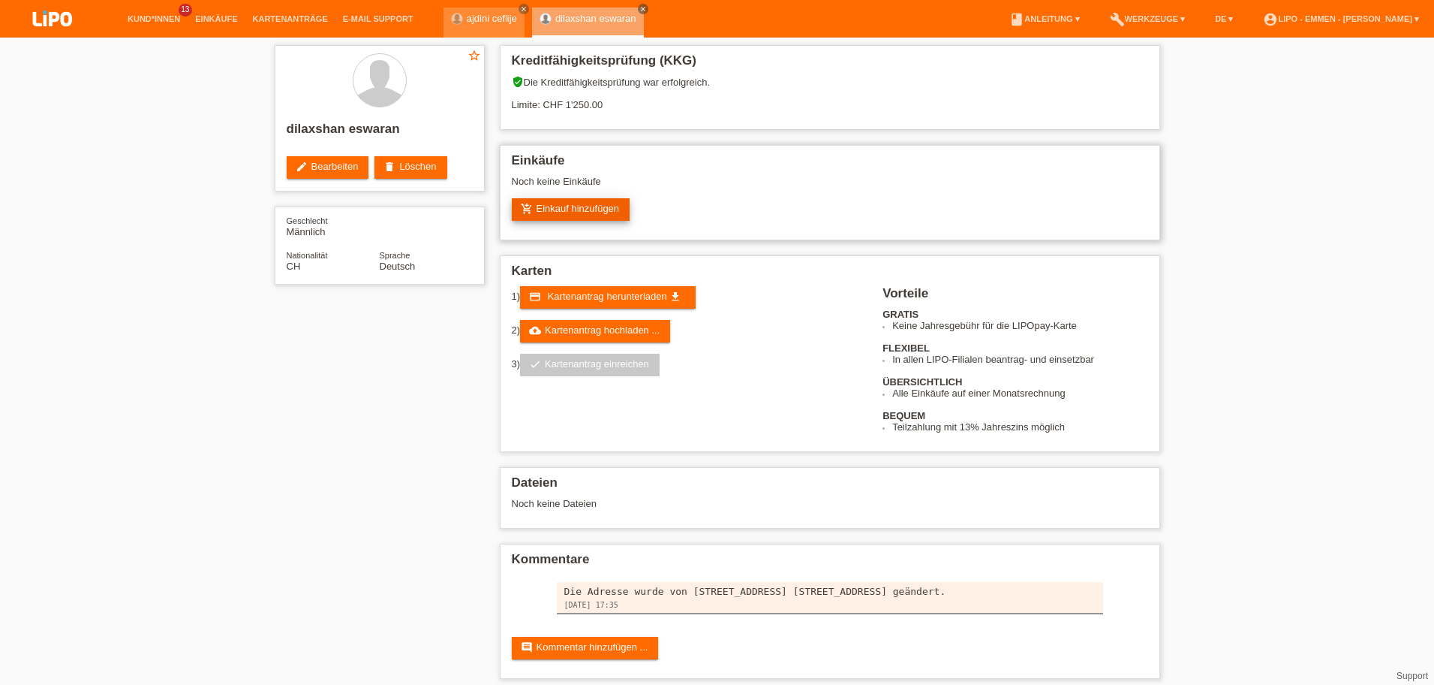
click at [538, 213] on link "add_shopping_cart Einkauf hinzufügen" at bounding box center [571, 209] width 119 height 23
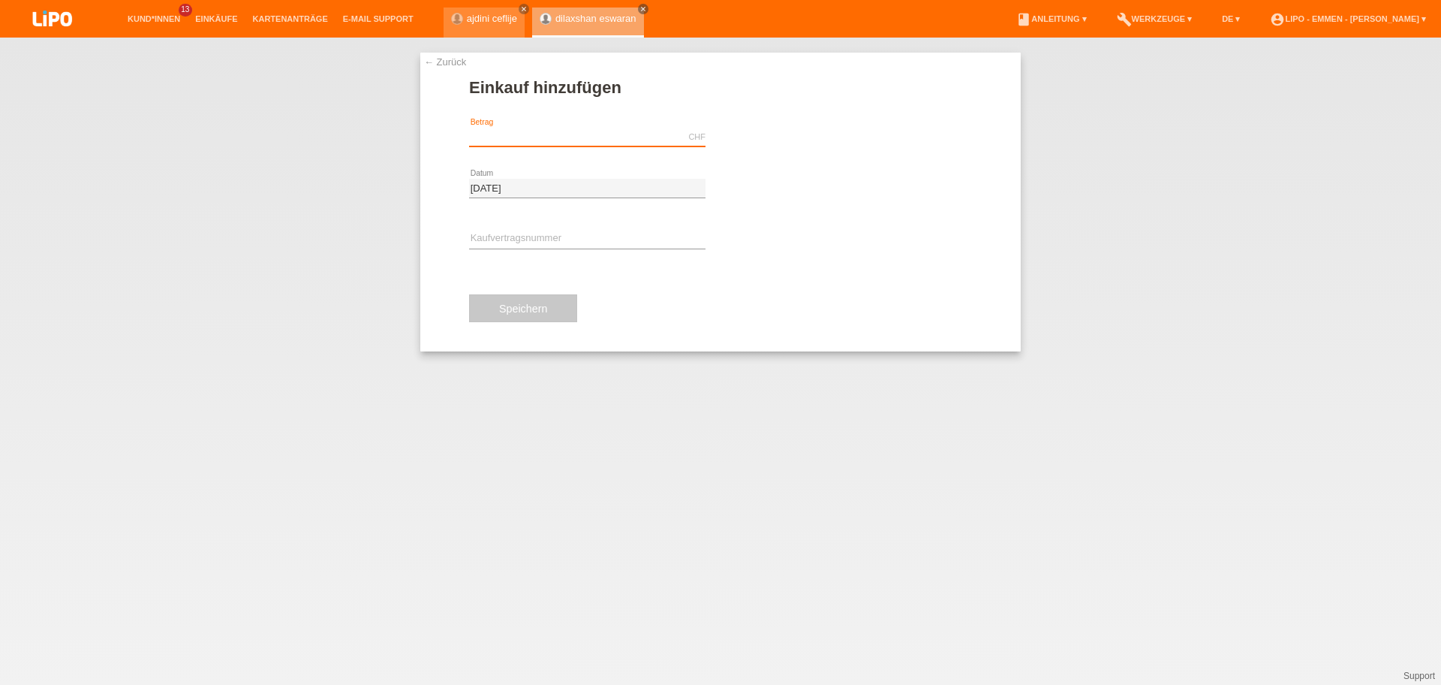
click at [498, 142] on input "text" at bounding box center [587, 137] width 236 height 19
click at [778, 139] on span "Autorisierung durchführen" at bounding box center [803, 136] width 113 height 11
type input "1250.00"
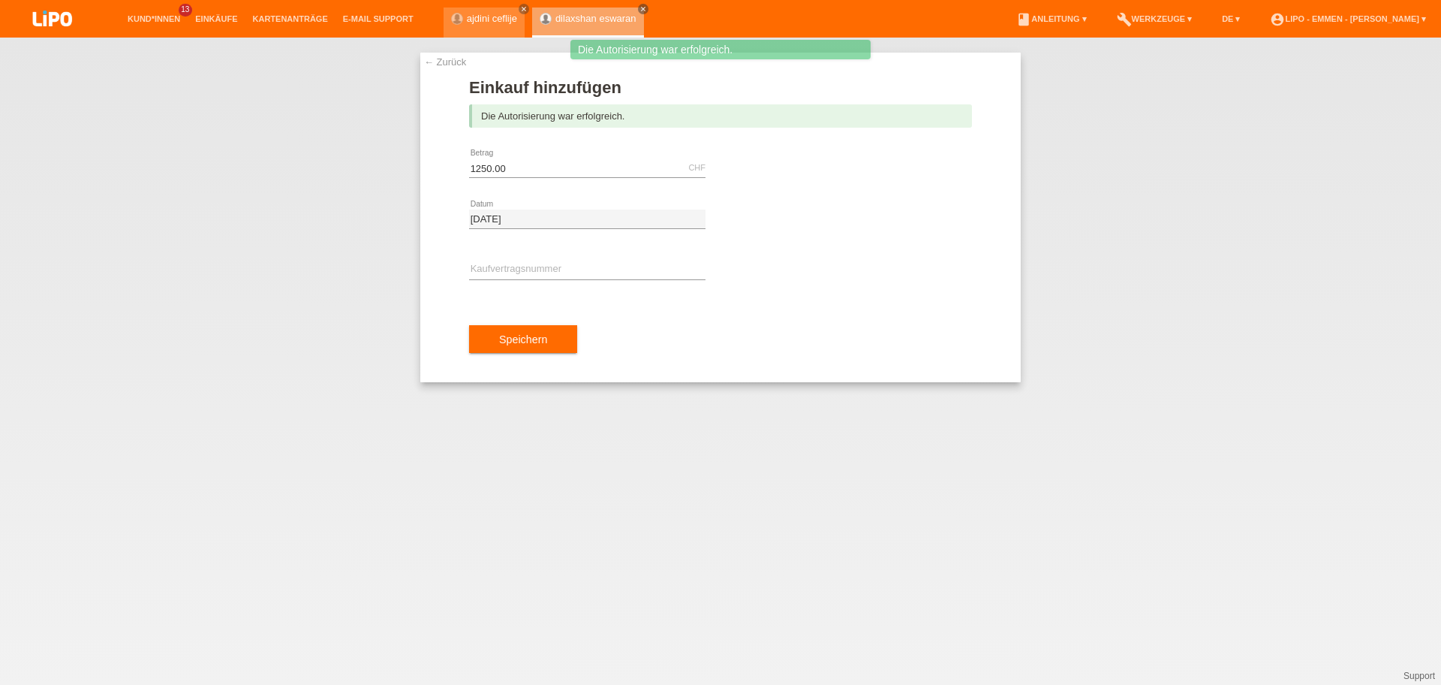
click at [569, 254] on div "error Kaufvertragsnummer" at bounding box center [587, 270] width 236 height 51
click at [558, 264] on input "text" at bounding box center [587, 269] width 236 height 19
click at [531, 655] on div "← Zurück Einkauf hinzufügen Die Autorisierung war erfolgreich. 1250.00 CHF erro…" at bounding box center [720, 361] width 1441 height 647
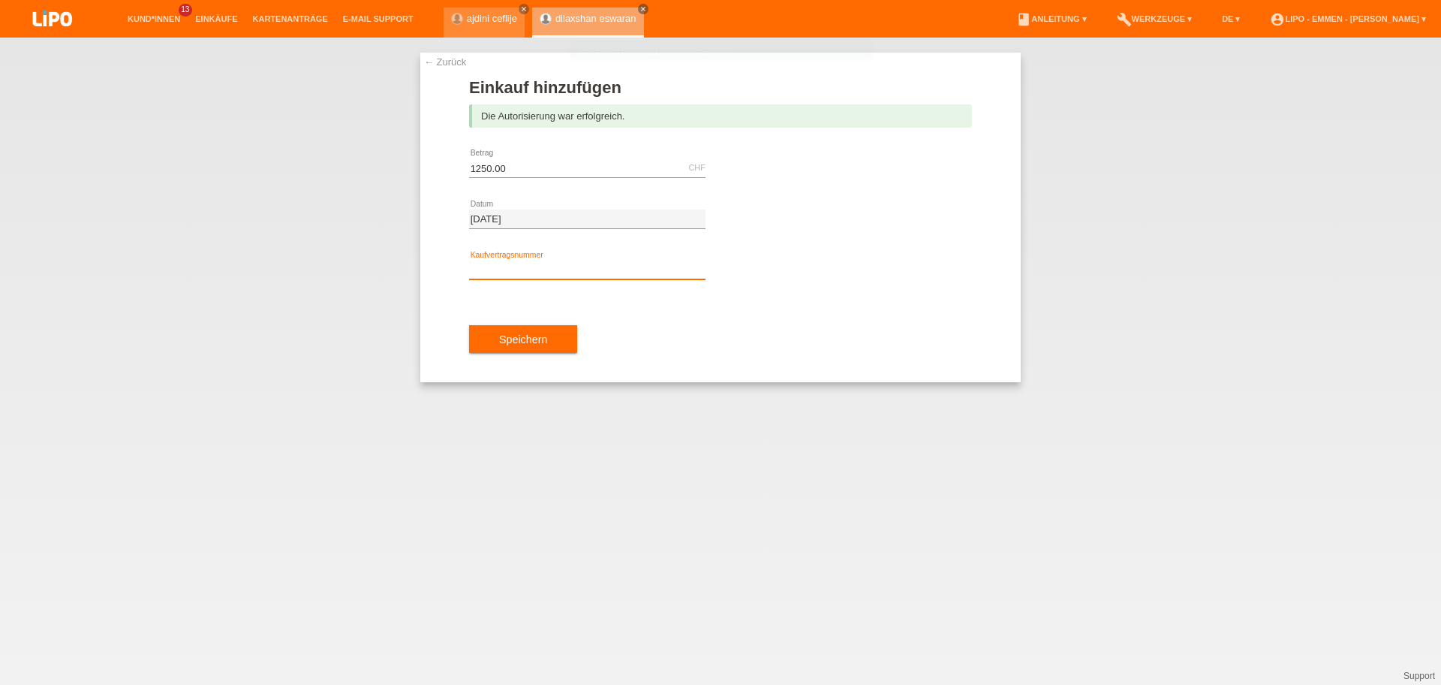
click at [531, 268] on input "text" at bounding box center [587, 269] width 236 height 19
paste input "XF0JWE"
type input "XF0JWE"
click at [548, 345] on button "Speichern" at bounding box center [523, 339] width 108 height 29
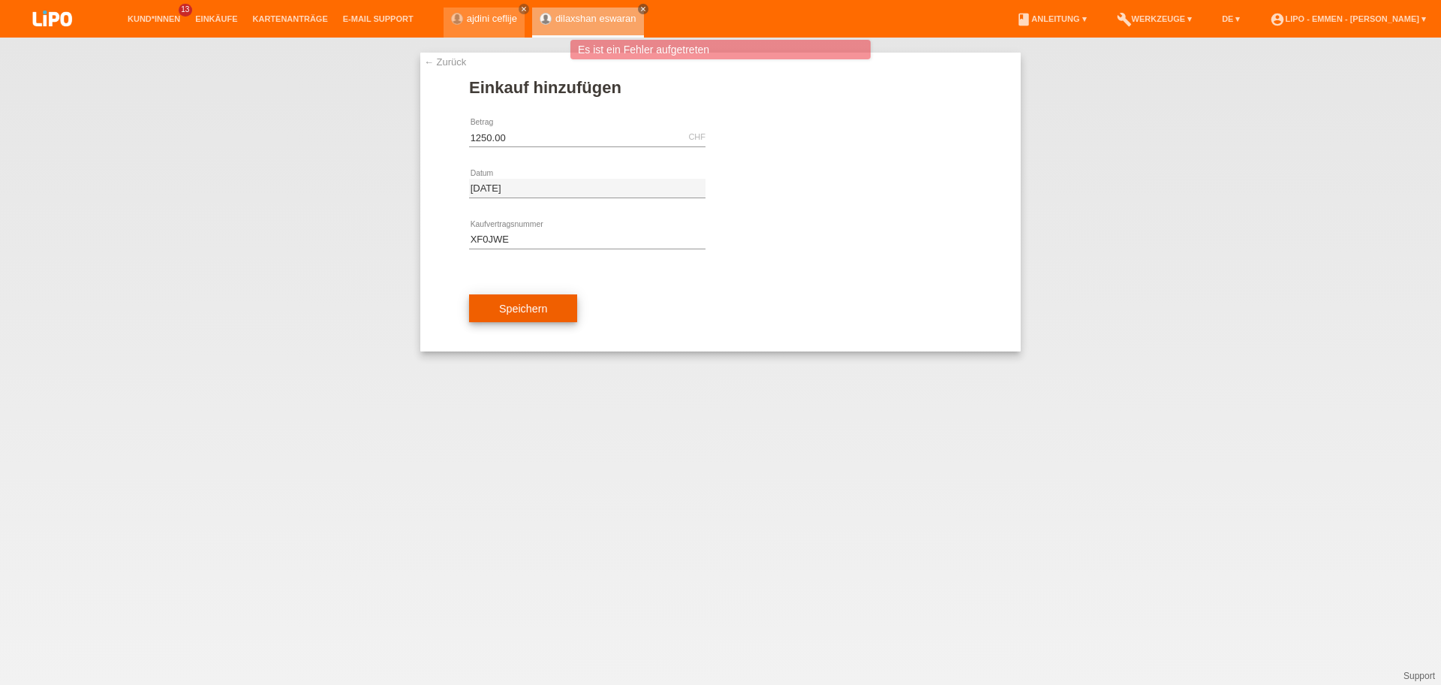
click at [563, 310] on button "Speichern" at bounding box center [523, 308] width 108 height 29
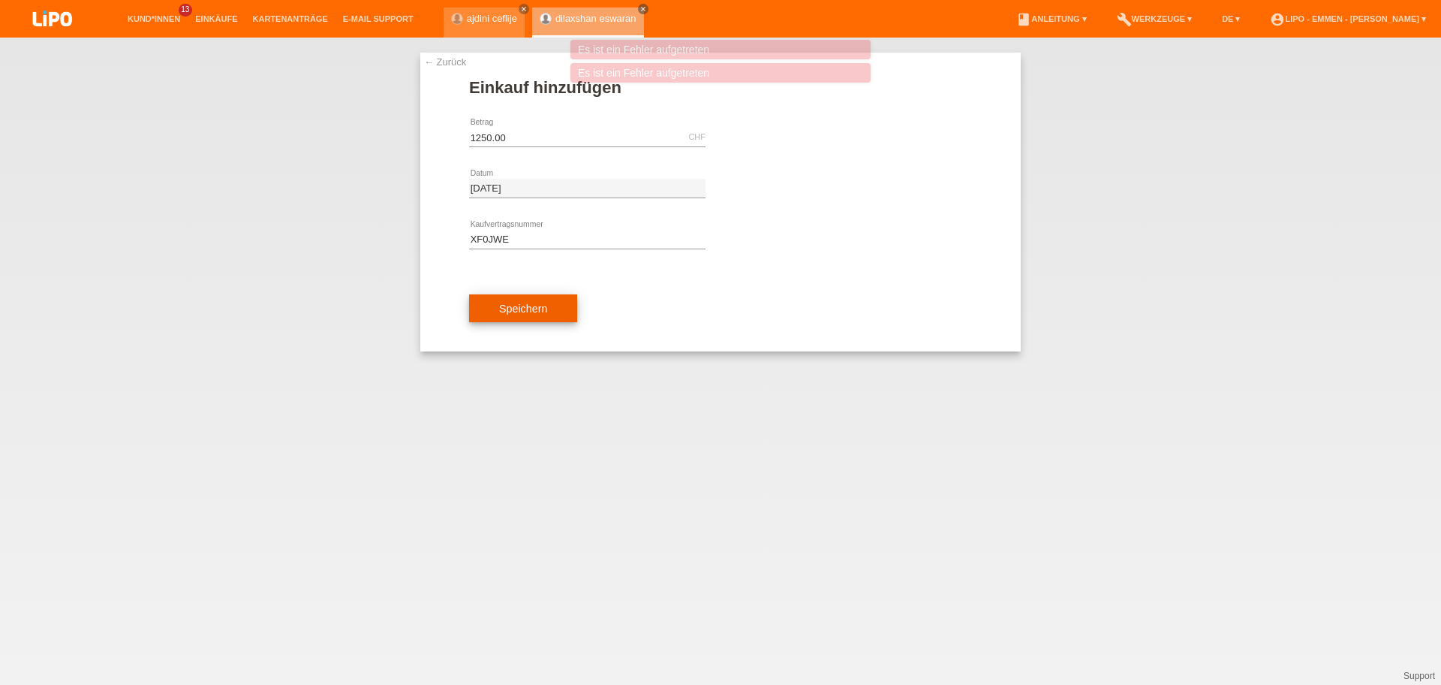
click at [563, 310] on button "Speichern" at bounding box center [523, 308] width 108 height 29
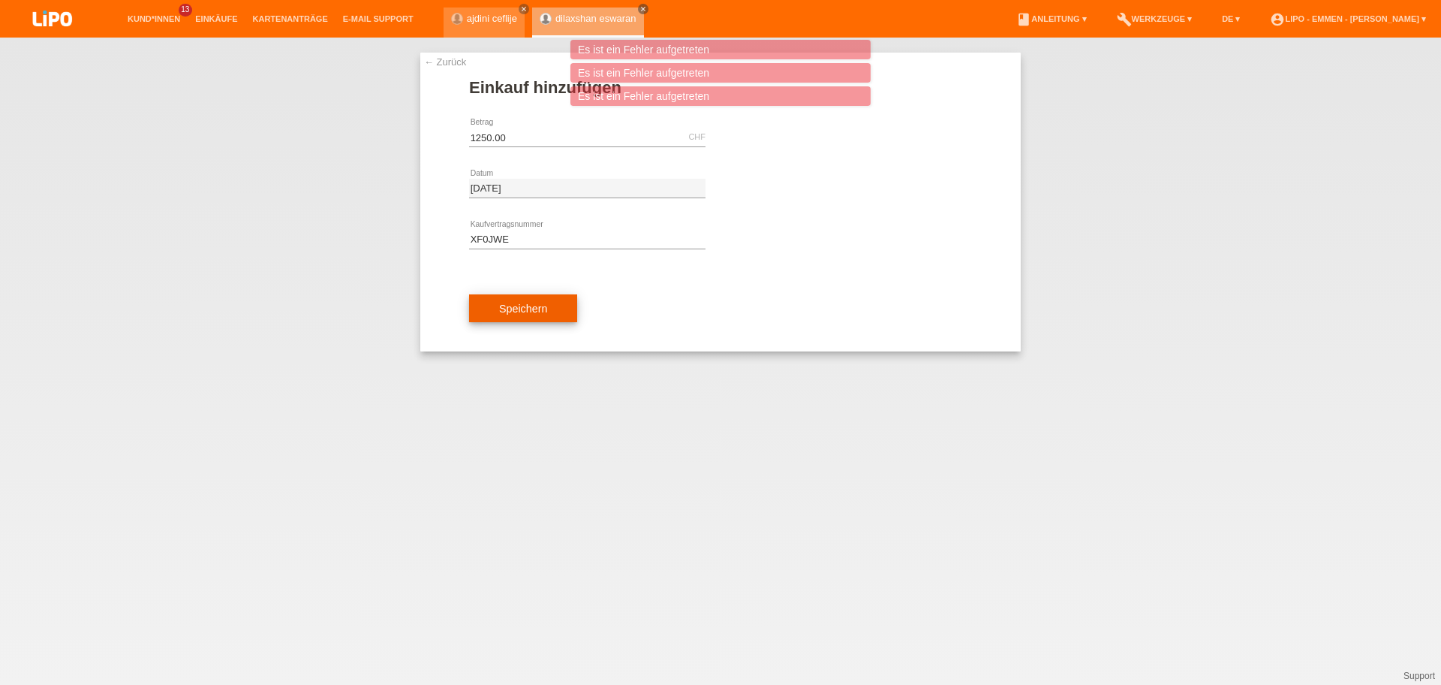
click at [563, 310] on button "Speichern" at bounding box center [523, 308] width 108 height 29
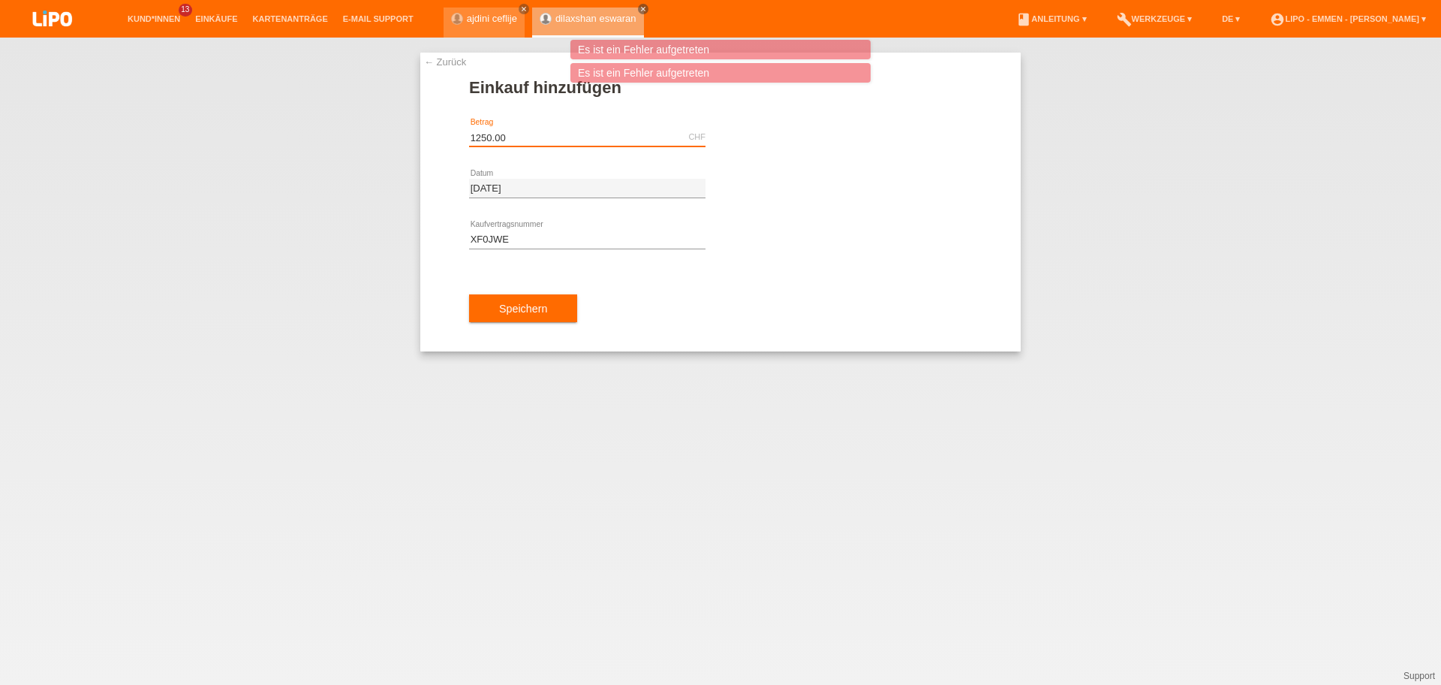
click at [493, 134] on input "1250.00" at bounding box center [587, 137] width 236 height 19
type input "1200.00"
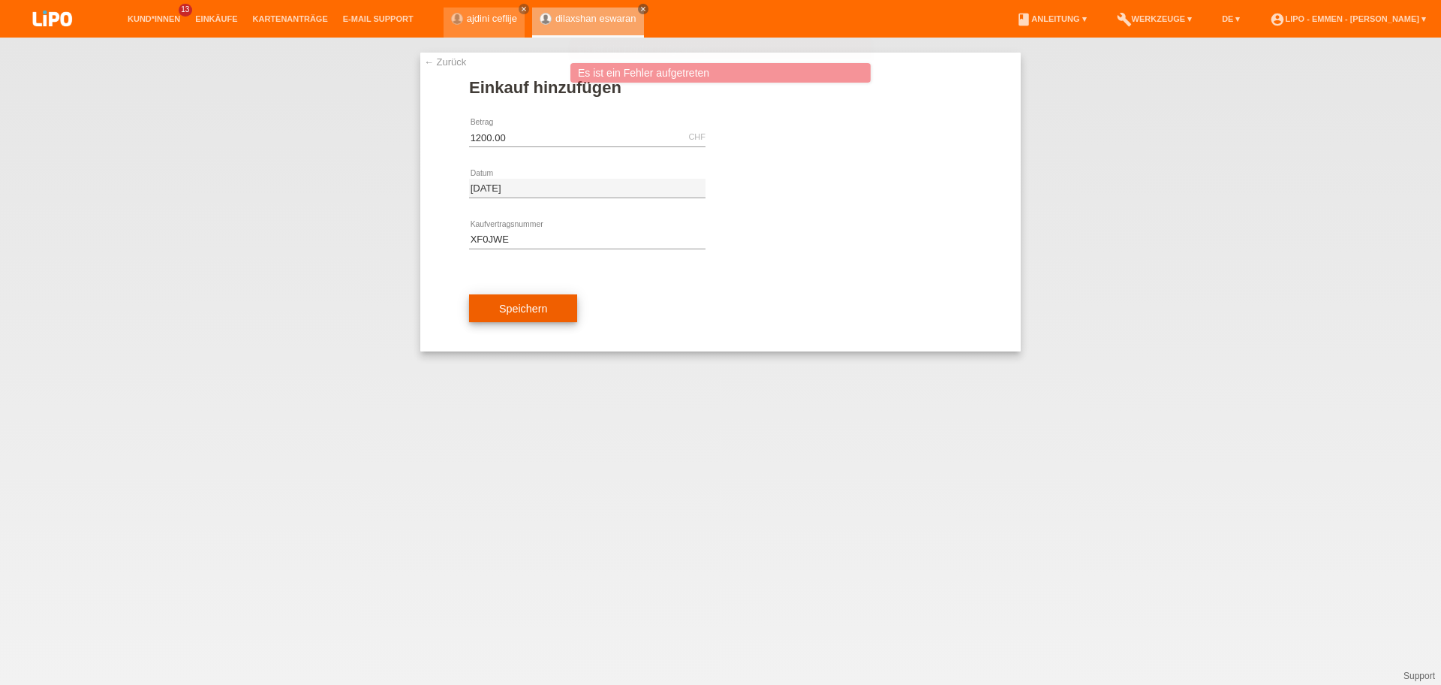
click at [540, 315] on button "Speichern" at bounding box center [523, 308] width 108 height 29
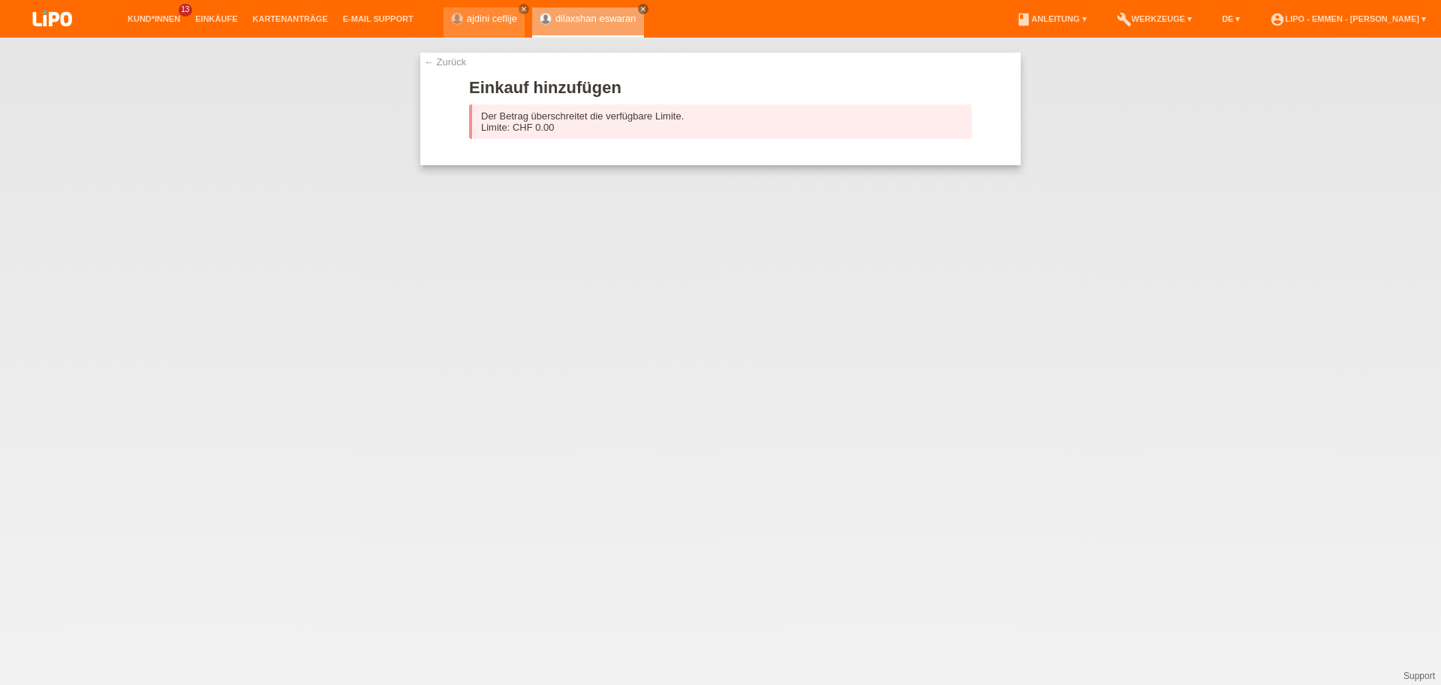
click at [451, 57] on link "← Zurück" at bounding box center [445, 61] width 42 height 11
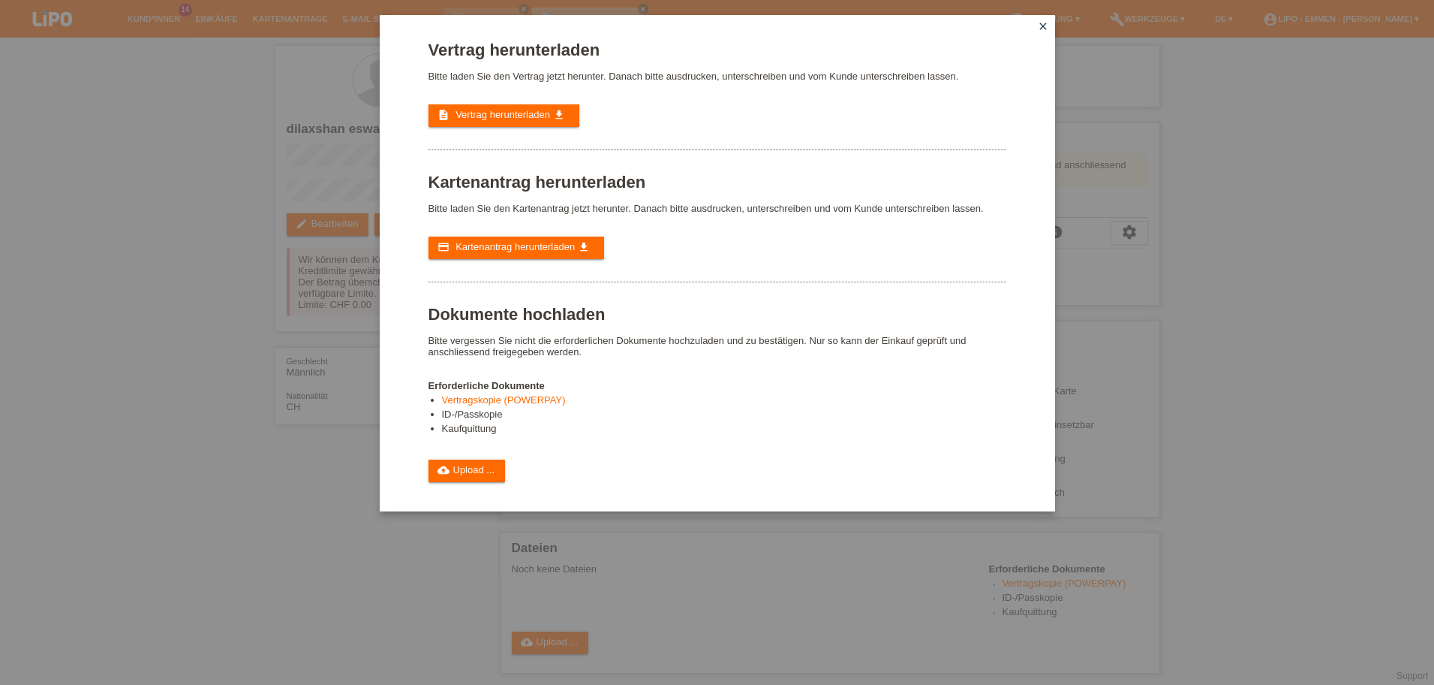
click at [1040, 29] on icon "close" at bounding box center [1043, 26] width 12 height 12
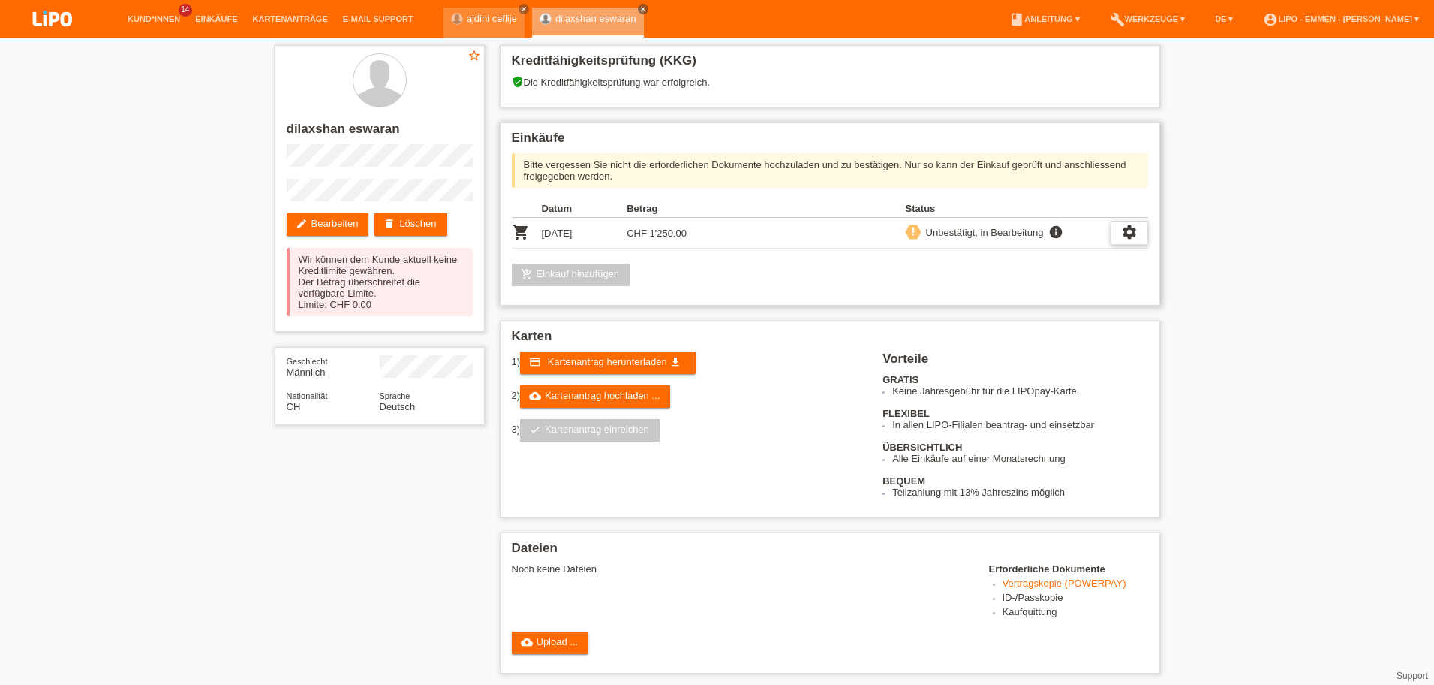
click at [1130, 239] on icon "settings" at bounding box center [1129, 232] width 17 height 17
click at [1019, 294] on span "Vertrag herunterladen" at bounding box center [1027, 301] width 99 height 18
click at [600, 357] on span "Kartenantrag herunterladen" at bounding box center [607, 361] width 119 height 11
click at [534, 642] on link "cloud_upload Upload ..." at bounding box center [550, 642] width 77 height 23
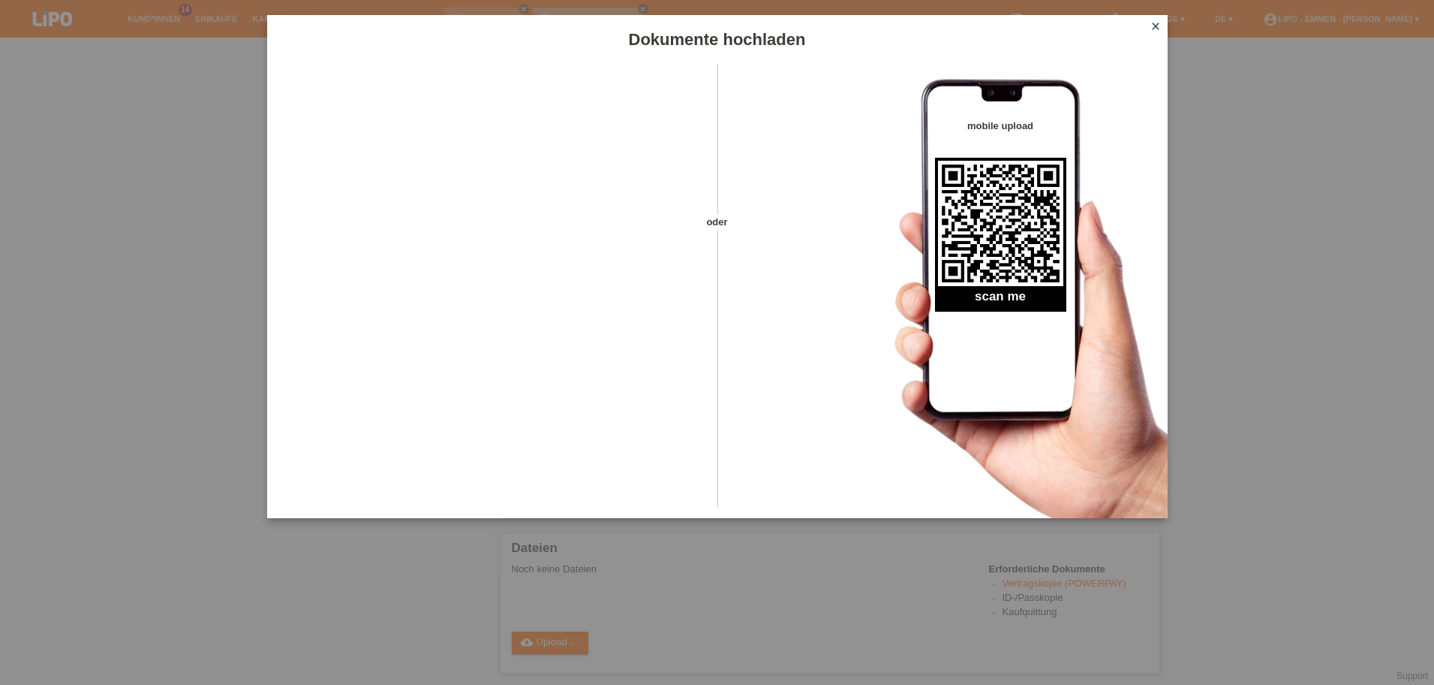
click at [320, 578] on div "Dokumente hochladen oder mobile upload scan me close" at bounding box center [717, 342] width 1434 height 685
